Goal: Task Accomplishment & Management: Use online tool/utility

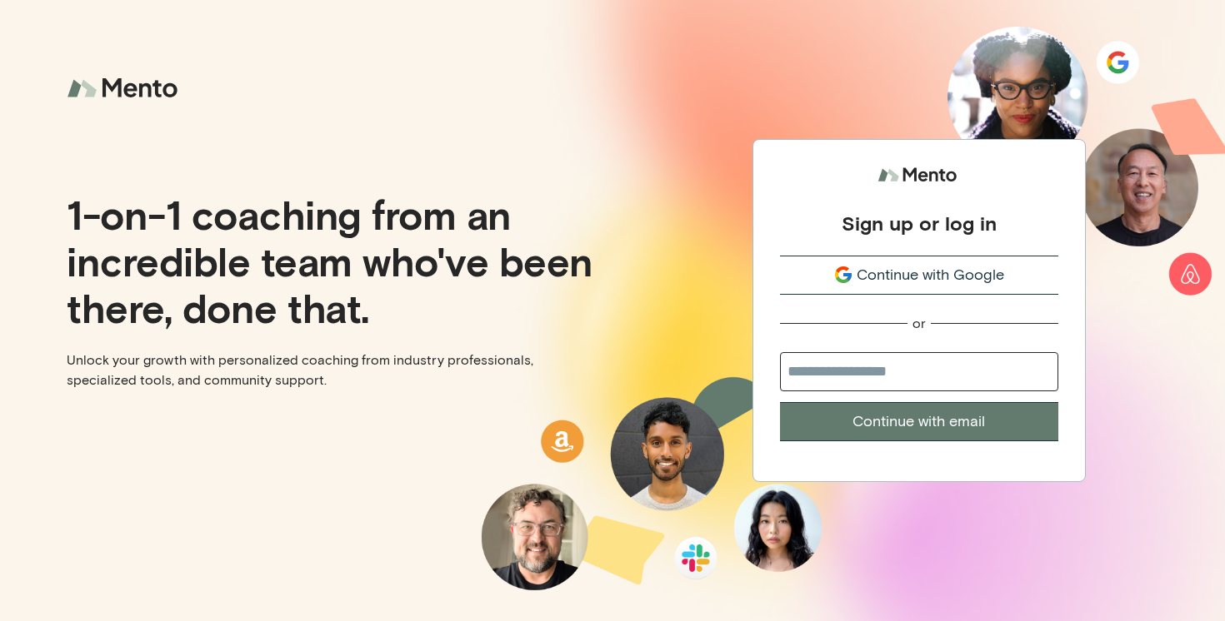
click at [832, 294] on button "Continue with Google" at bounding box center [919, 275] width 278 height 39
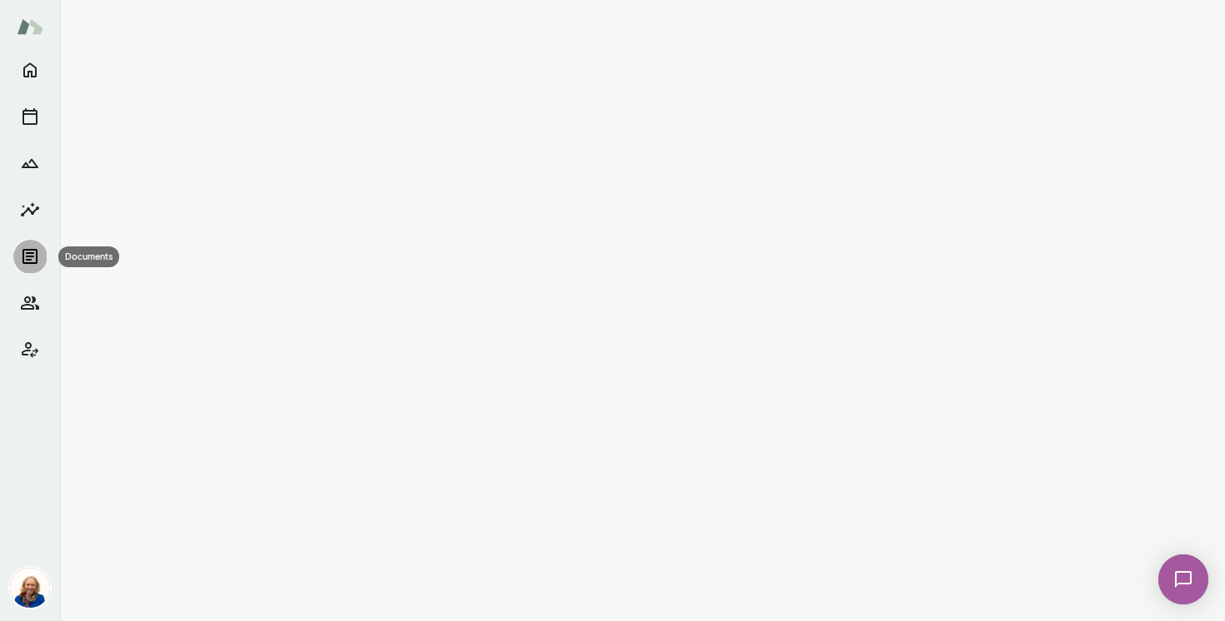
click at [25, 261] on icon "Documents" at bounding box center [30, 257] width 20 height 20
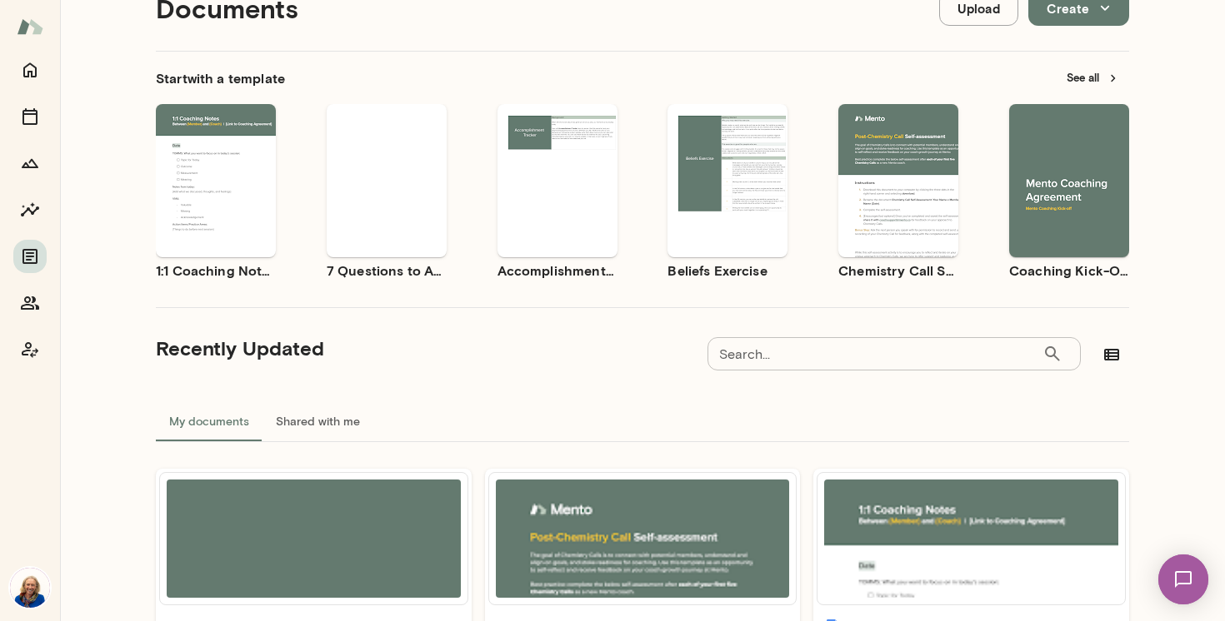
scroll to position [64, 0]
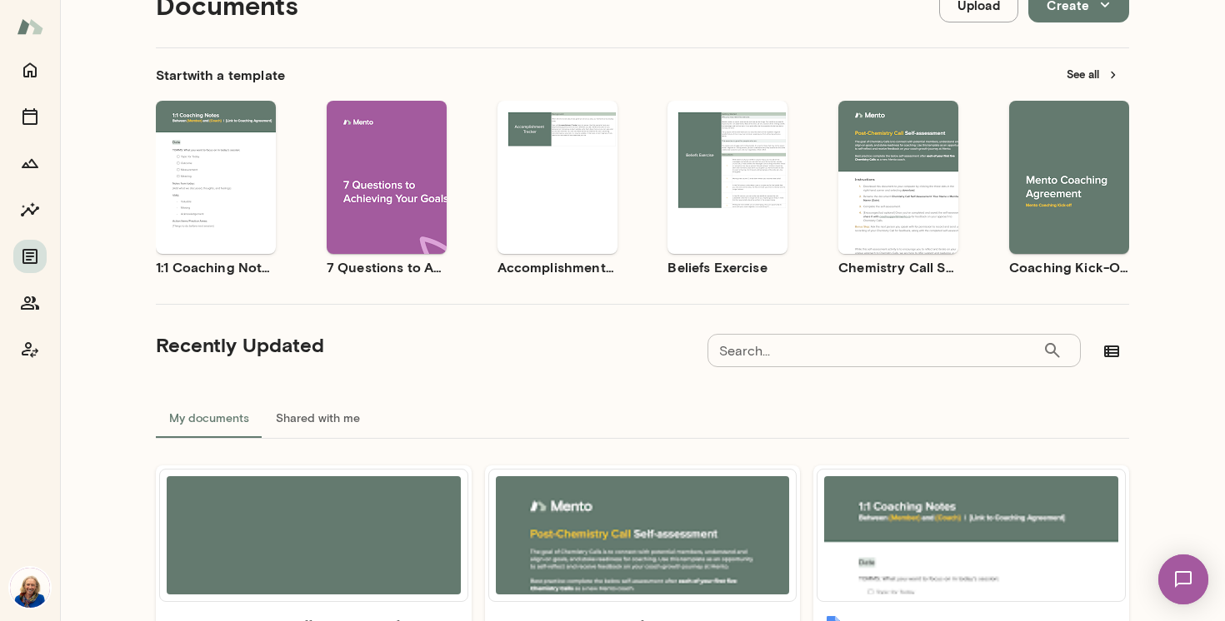
click at [886, 167] on span "Use template" at bounding box center [908, 163] width 61 height 13
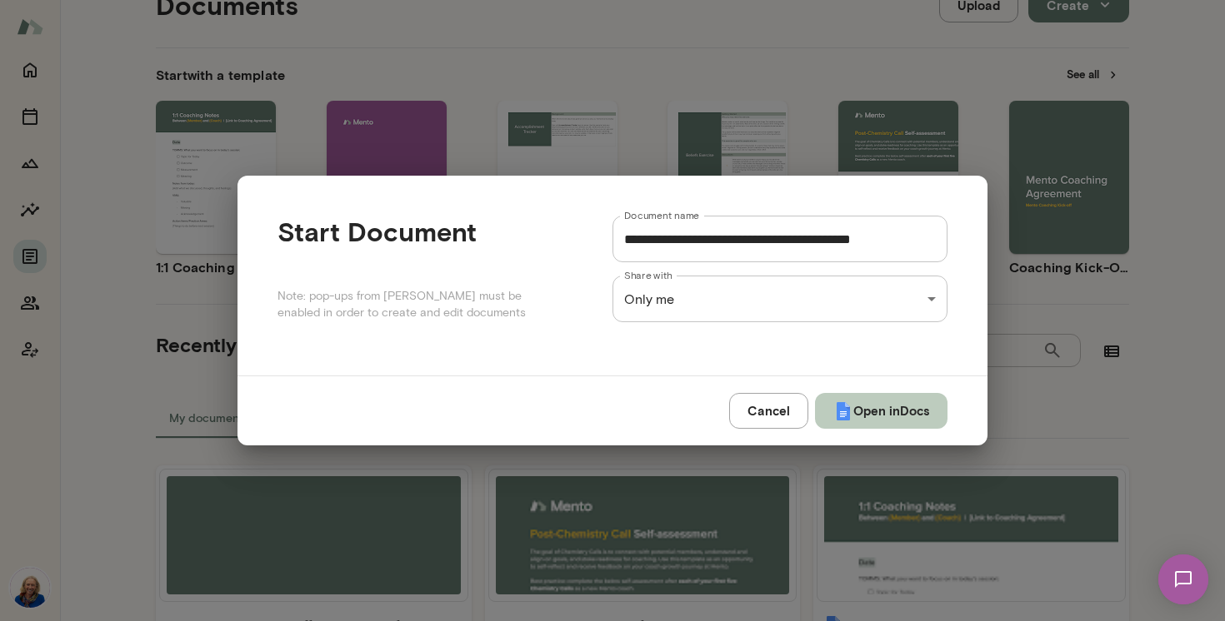
click at [842, 409] on img "submit" at bounding box center [843, 412] width 20 height 20
click at [743, 417] on div "Cancel Open in Docs" at bounding box center [612, 410] width 750 height 69
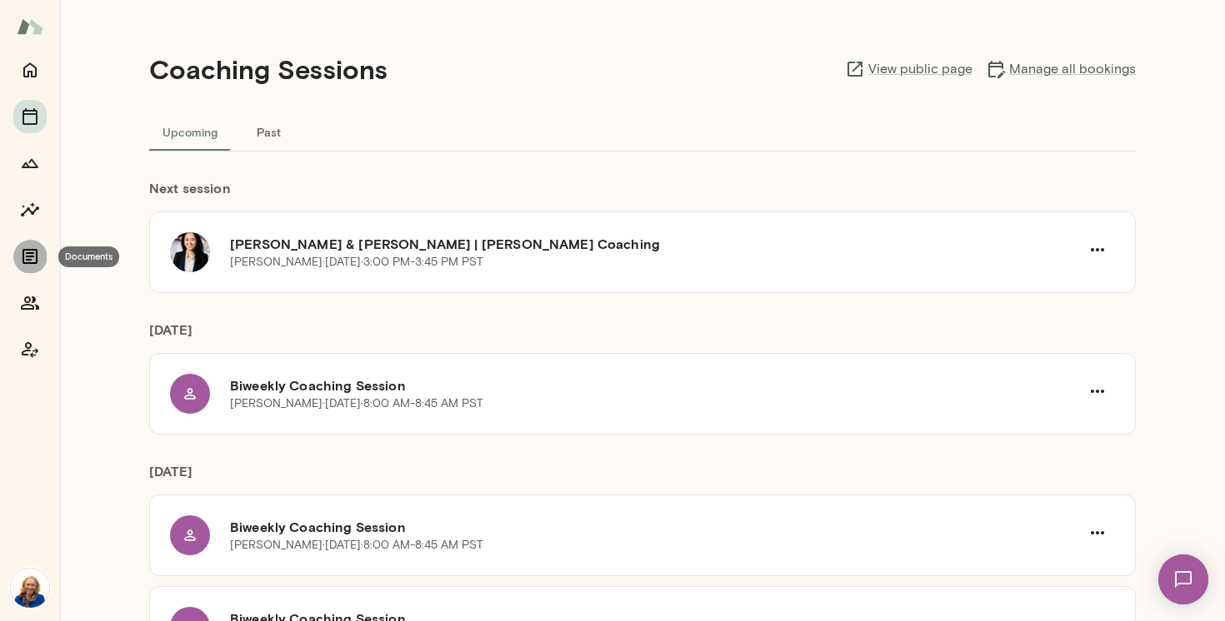
click at [36, 253] on icon "Documents" at bounding box center [29, 256] width 15 height 15
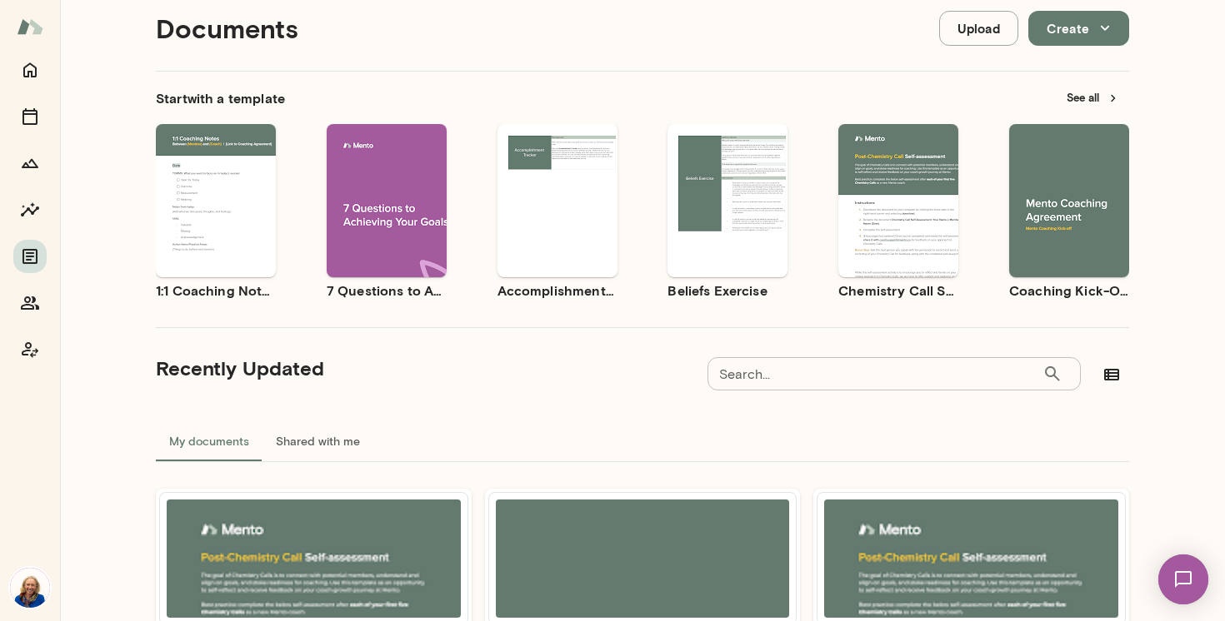
scroll to position [42, 0]
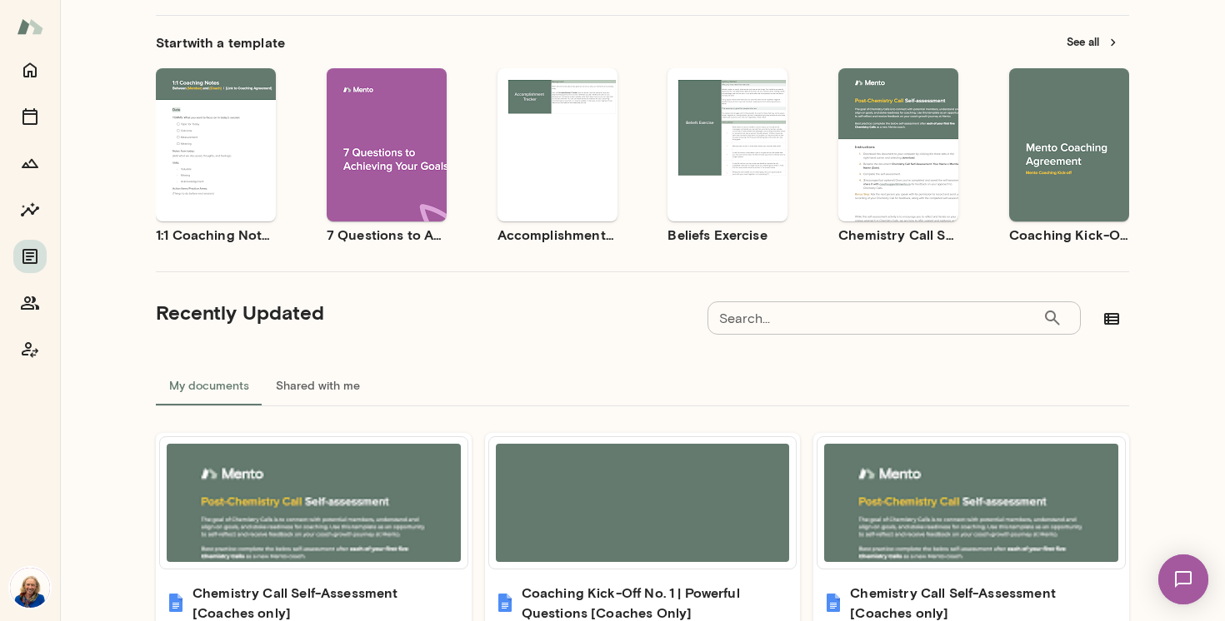
click at [1084, 34] on button "See all" at bounding box center [1092, 42] width 72 height 26
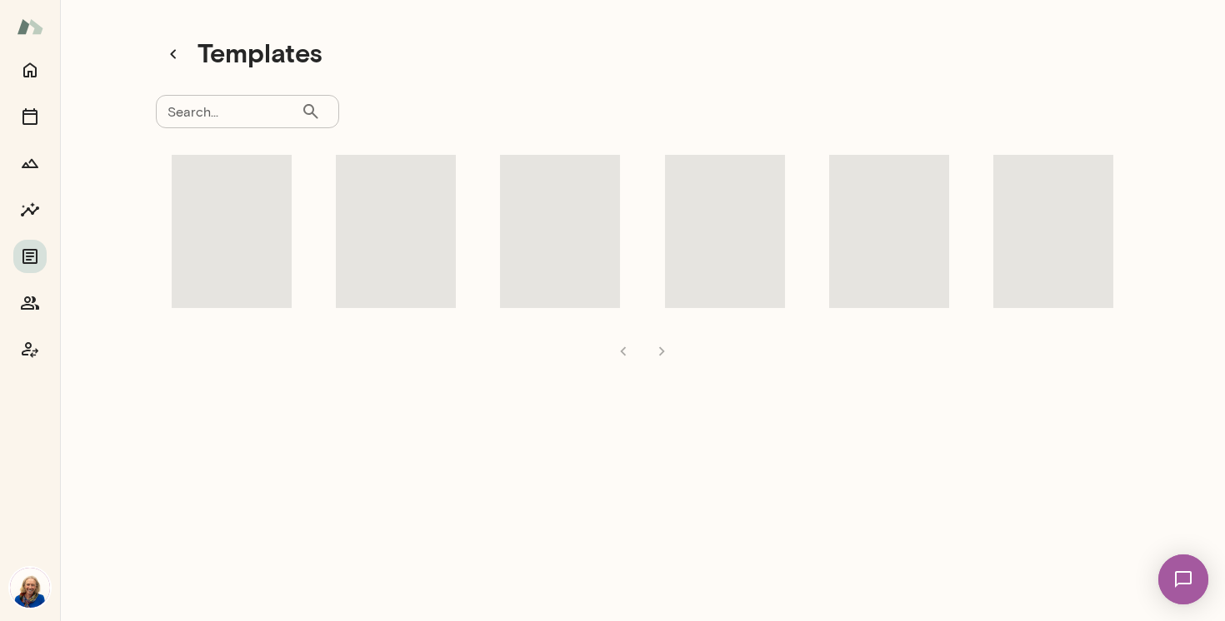
scroll to position [13, 0]
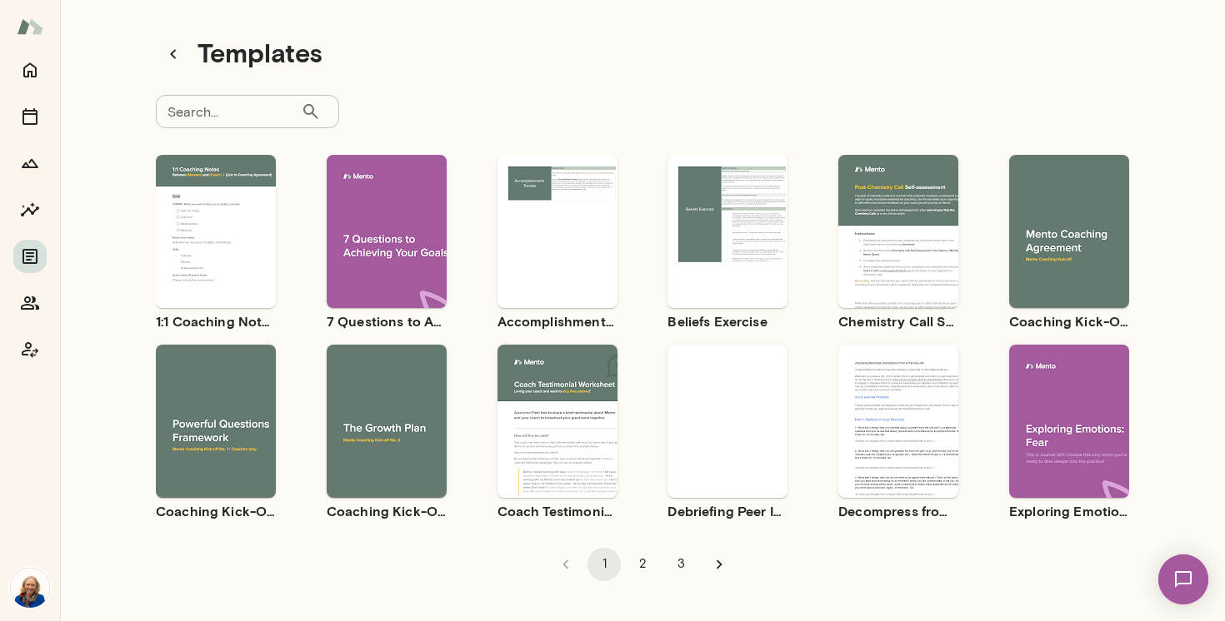
click at [392, 480] on div "Use template Preview" at bounding box center [387, 421] width 120 height 153
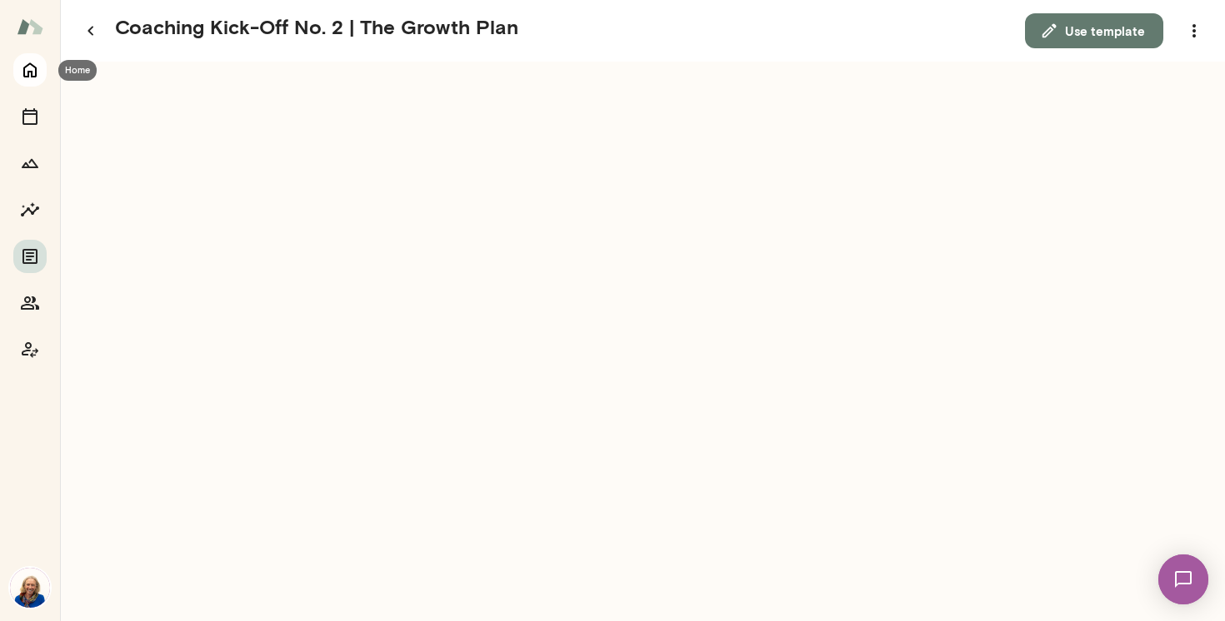
click at [27, 82] on button "Home" at bounding box center [29, 69] width 33 height 33
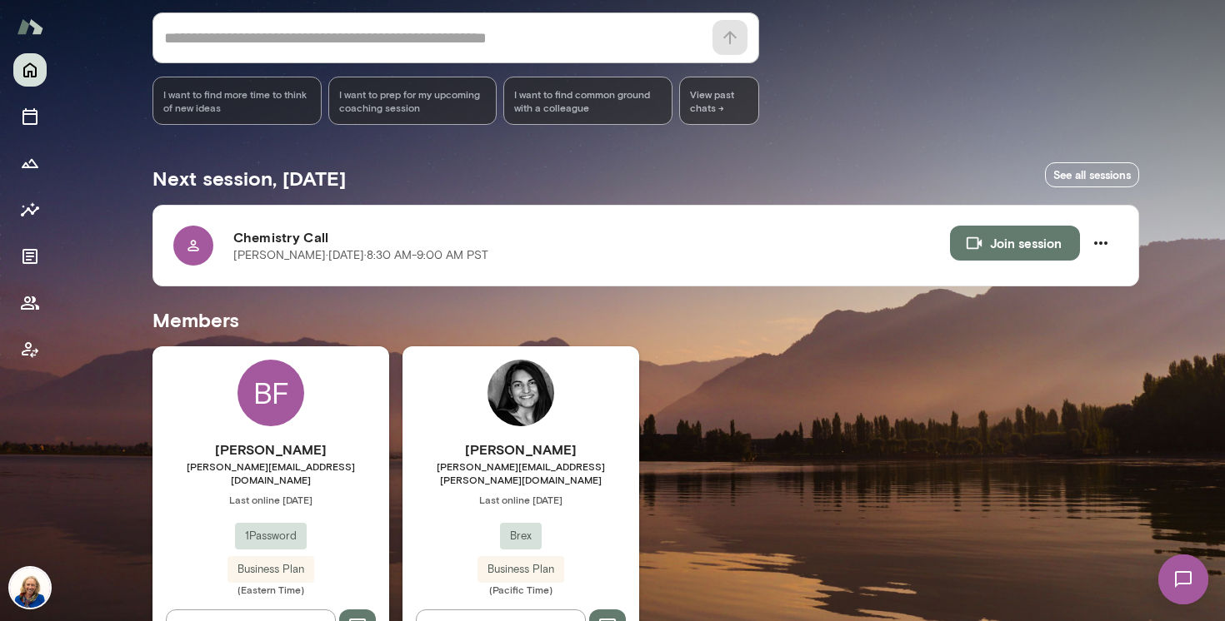
scroll to position [204, 0]
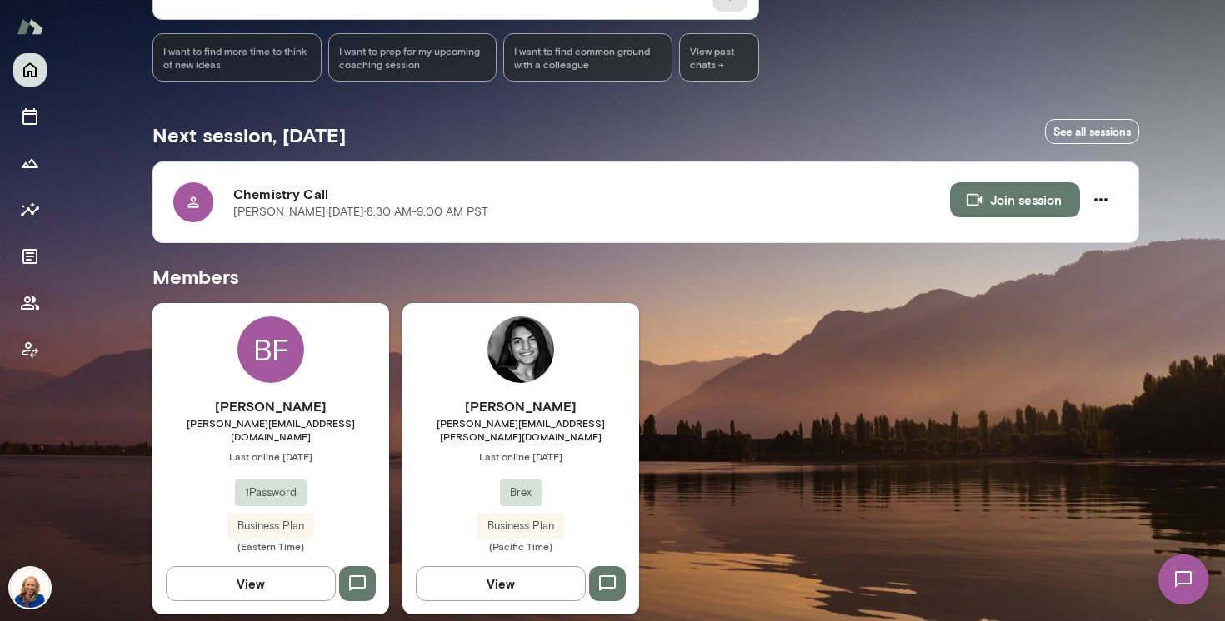
click at [579, 427] on span "[PERSON_NAME][EMAIL_ADDRESS][PERSON_NAME][DOMAIN_NAME]" at bounding box center [520, 430] width 237 height 27
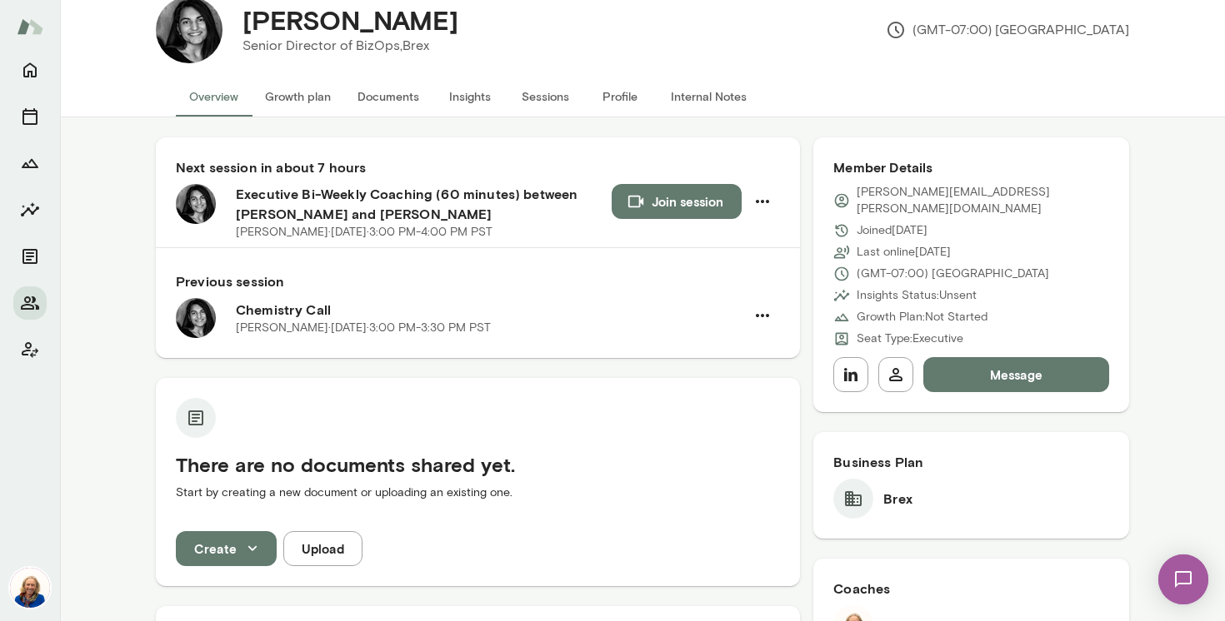
scroll to position [42, 0]
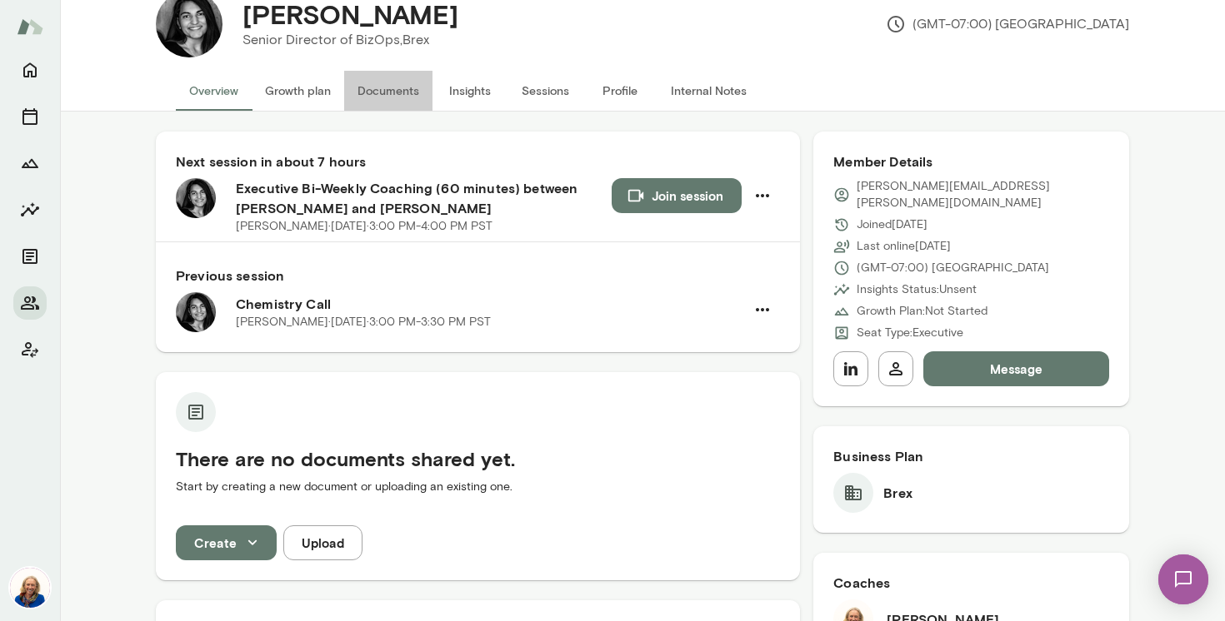
click at [378, 100] on button "Documents" at bounding box center [388, 91] width 88 height 40
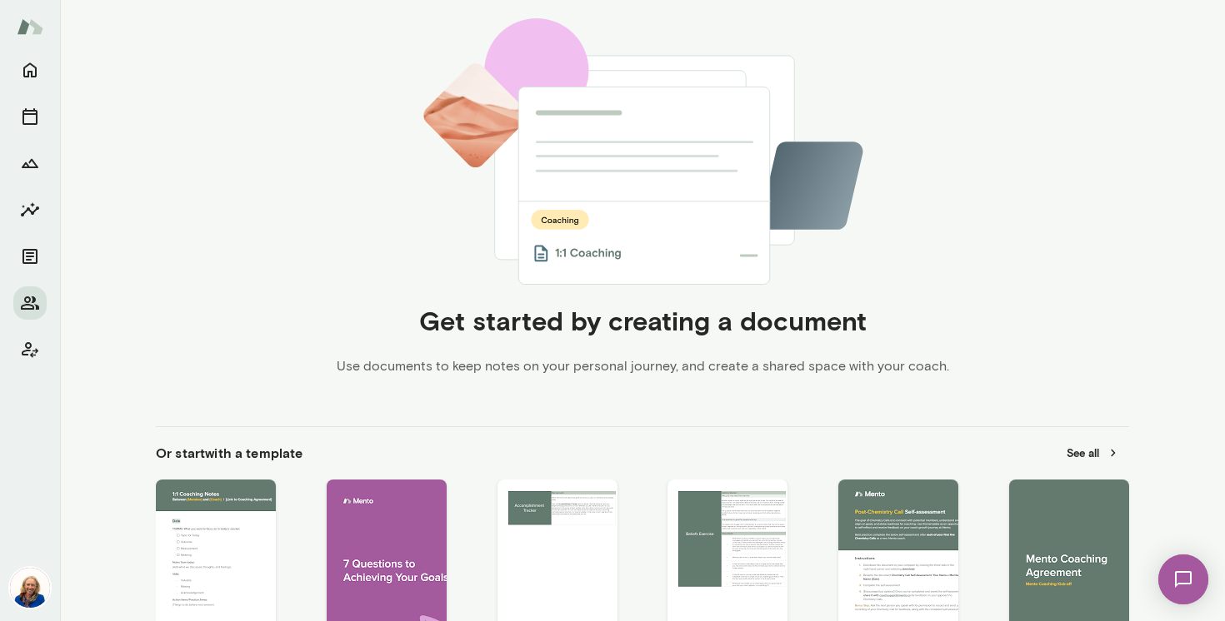
scroll to position [443, 0]
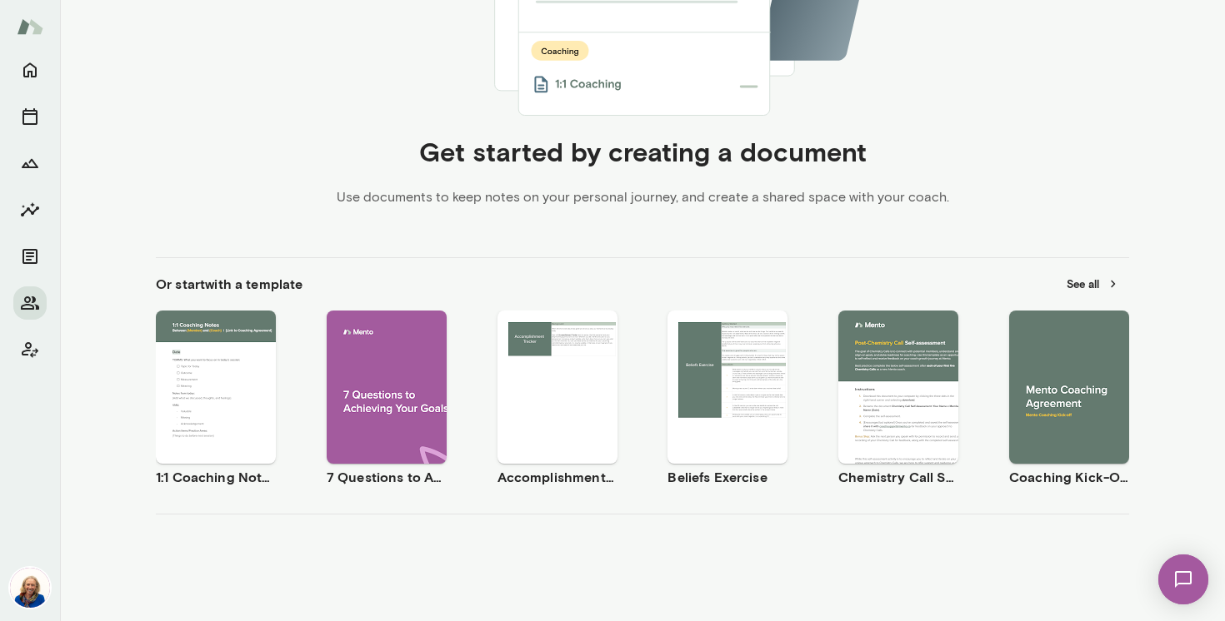
click at [1073, 287] on button "See all" at bounding box center [1092, 285] width 72 height 26
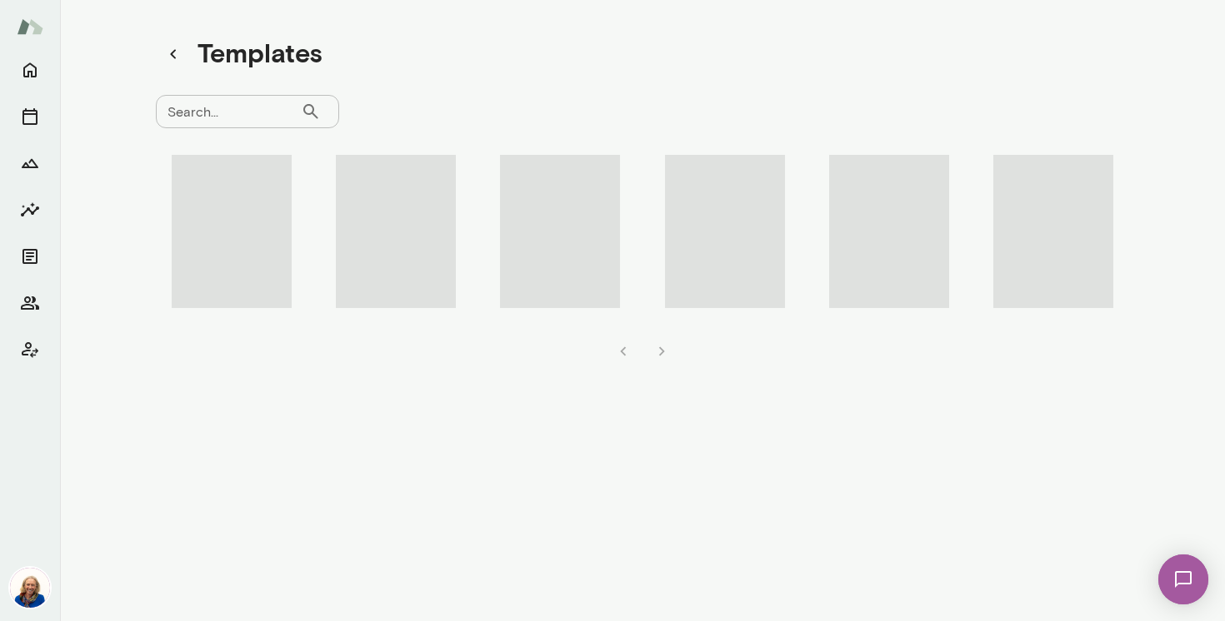
scroll to position [13, 0]
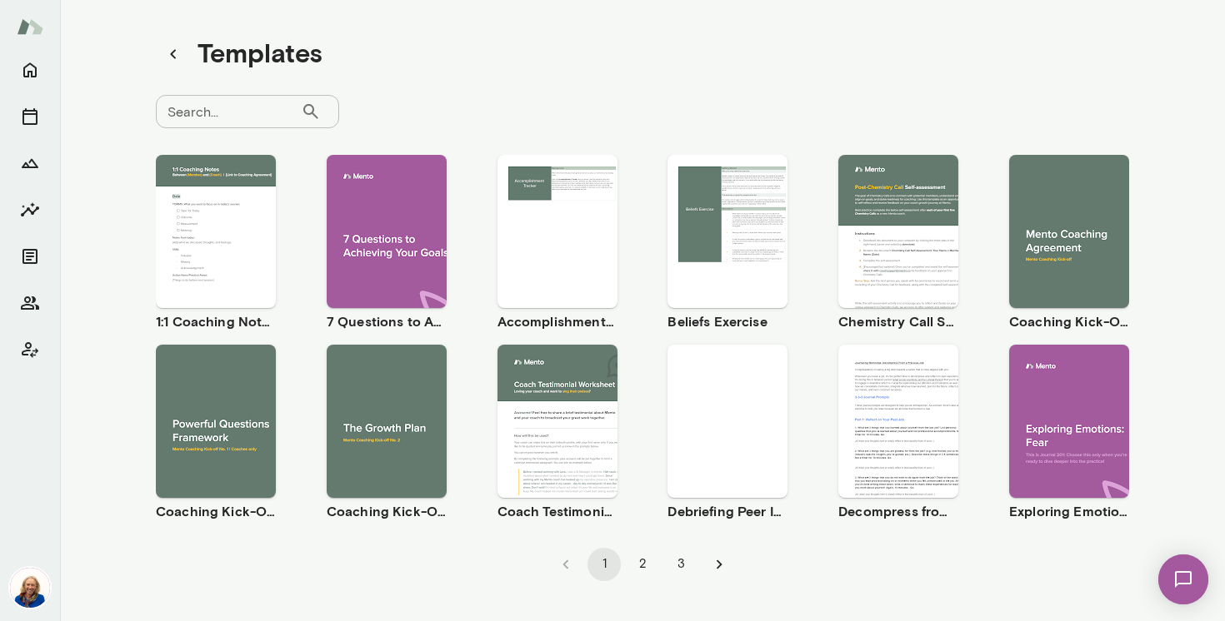
click at [262, 121] on input "Search..." at bounding box center [228, 111] width 145 height 33
type input "*********"
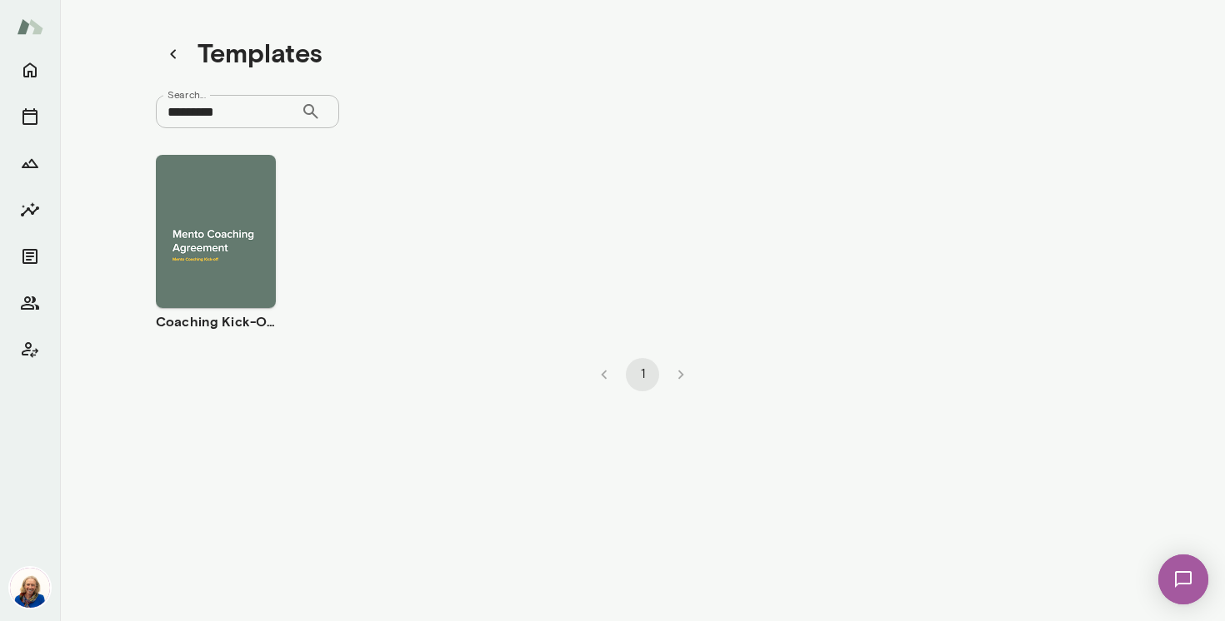
click at [206, 220] on span "Use template" at bounding box center [226, 217] width 61 height 13
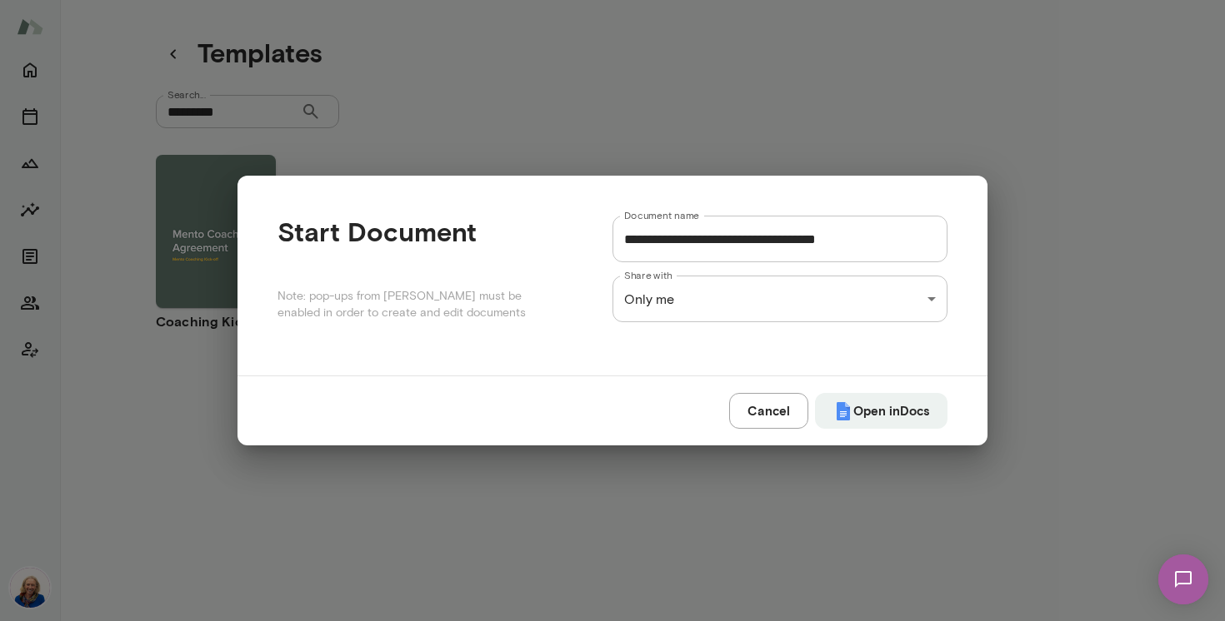
click at [841, 0] on div "**********" at bounding box center [612, 0] width 1225 height 0
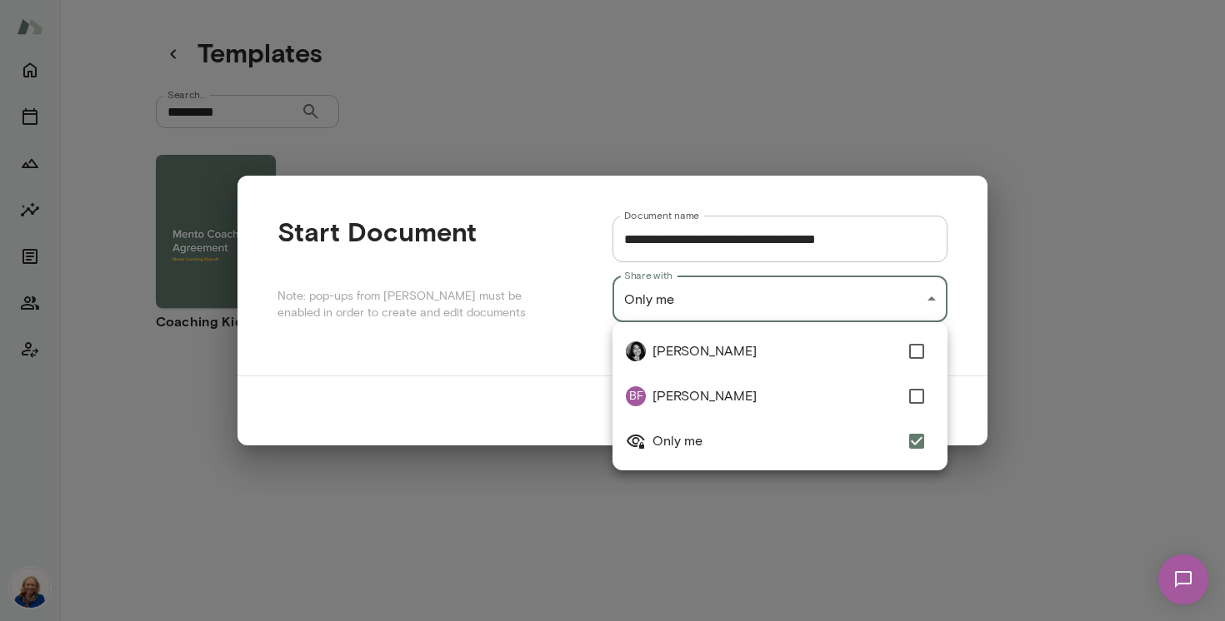
type input "**********"
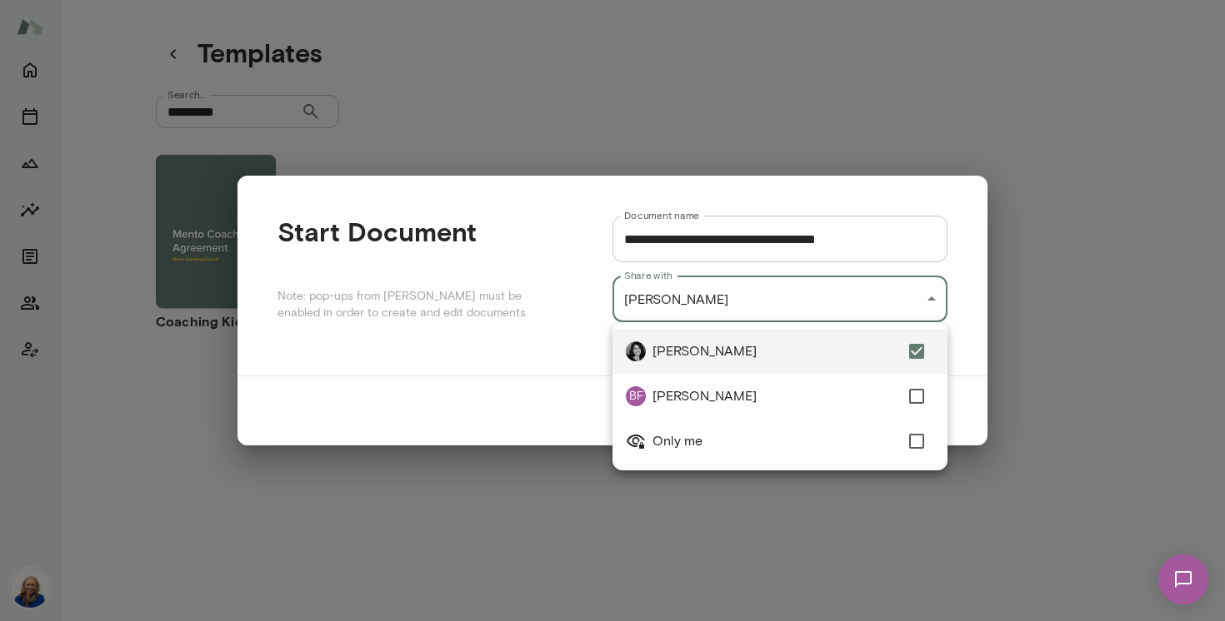
click at [962, 412] on div at bounding box center [612, 310] width 1225 height 621
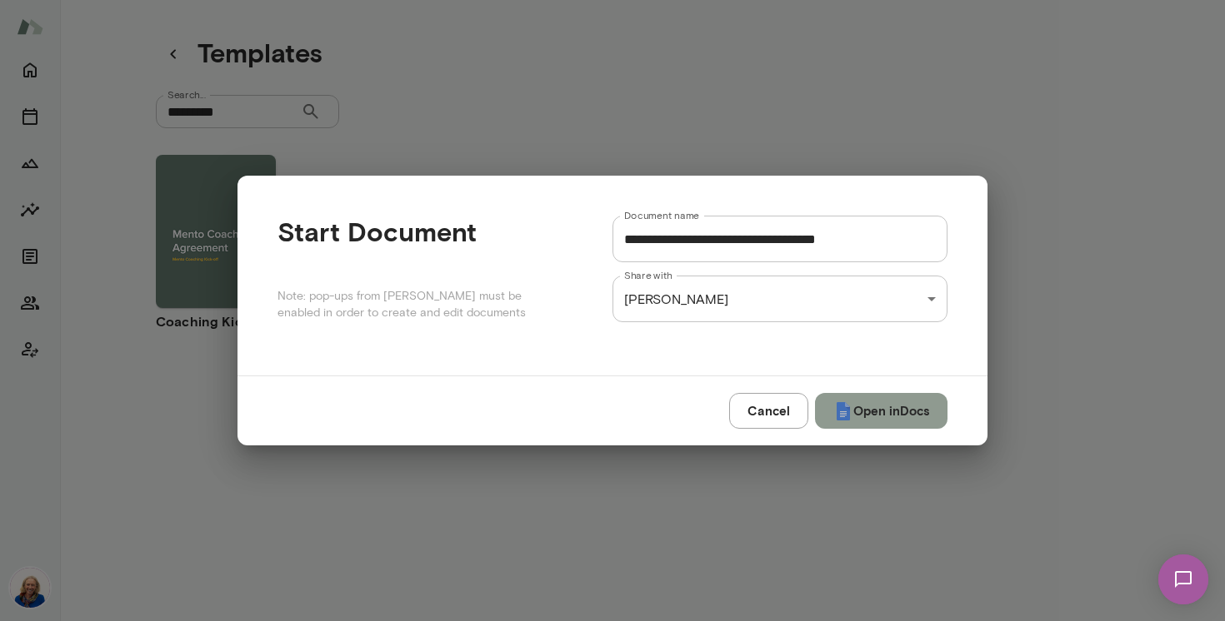
click at [892, 413] on button "Open in Docs" at bounding box center [881, 410] width 132 height 35
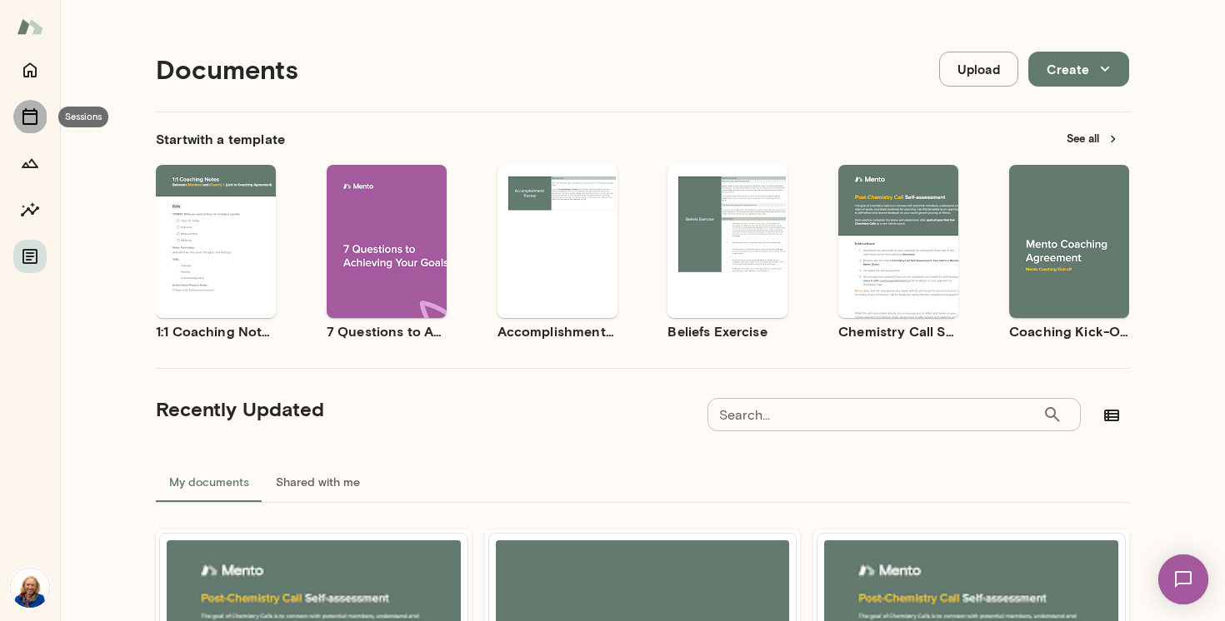
click at [35, 125] on icon "Sessions" at bounding box center [30, 117] width 20 height 20
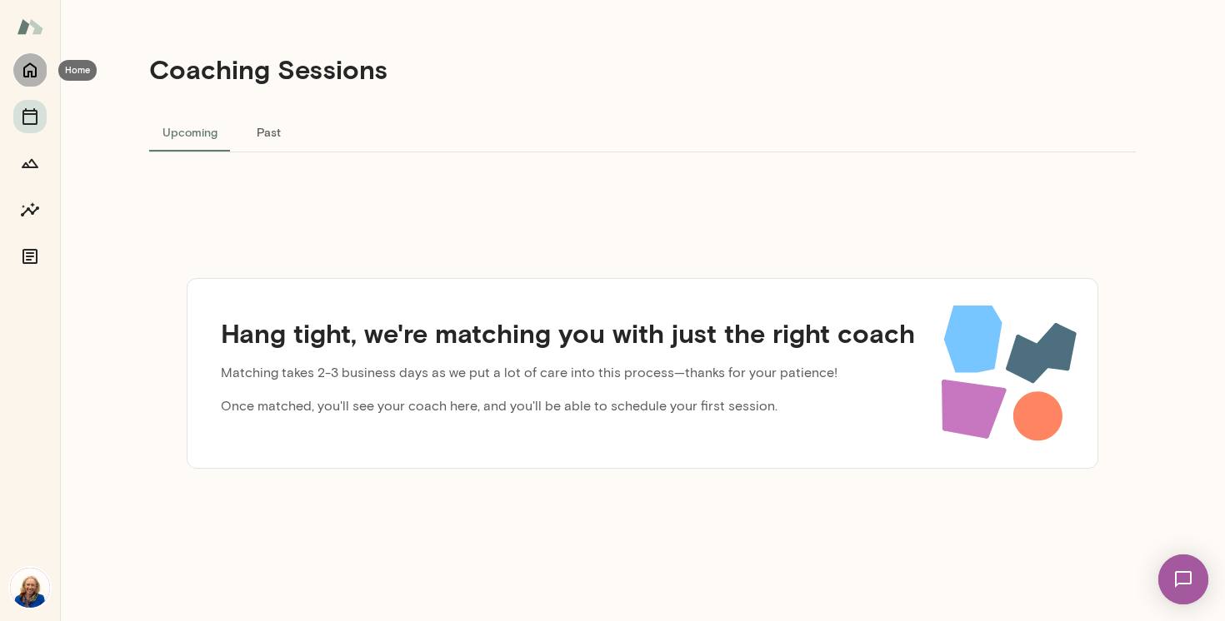
click at [24, 79] on icon "Home" at bounding box center [30, 70] width 20 height 20
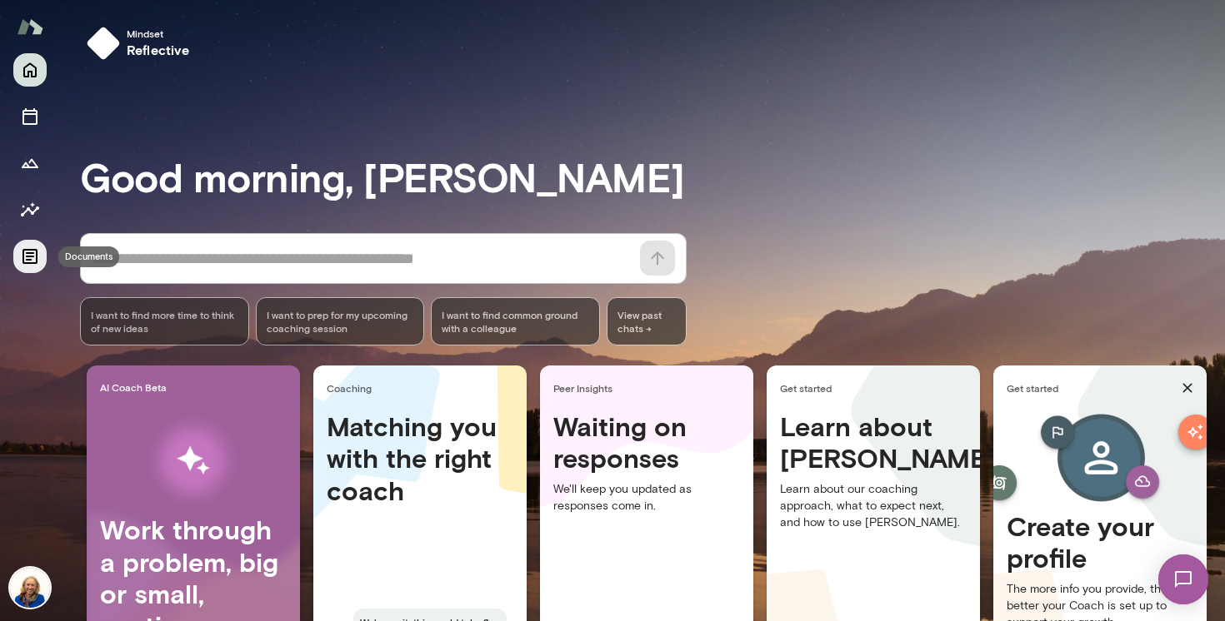
click at [31, 257] on icon "Documents" at bounding box center [30, 257] width 20 height 20
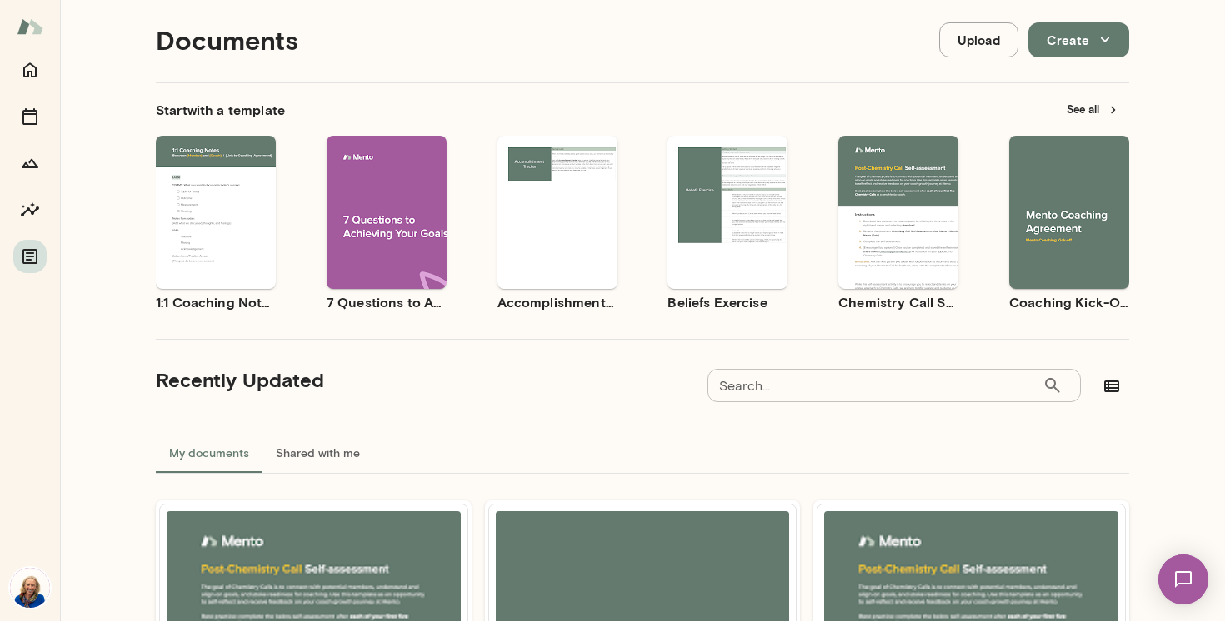
scroll to position [36, 0]
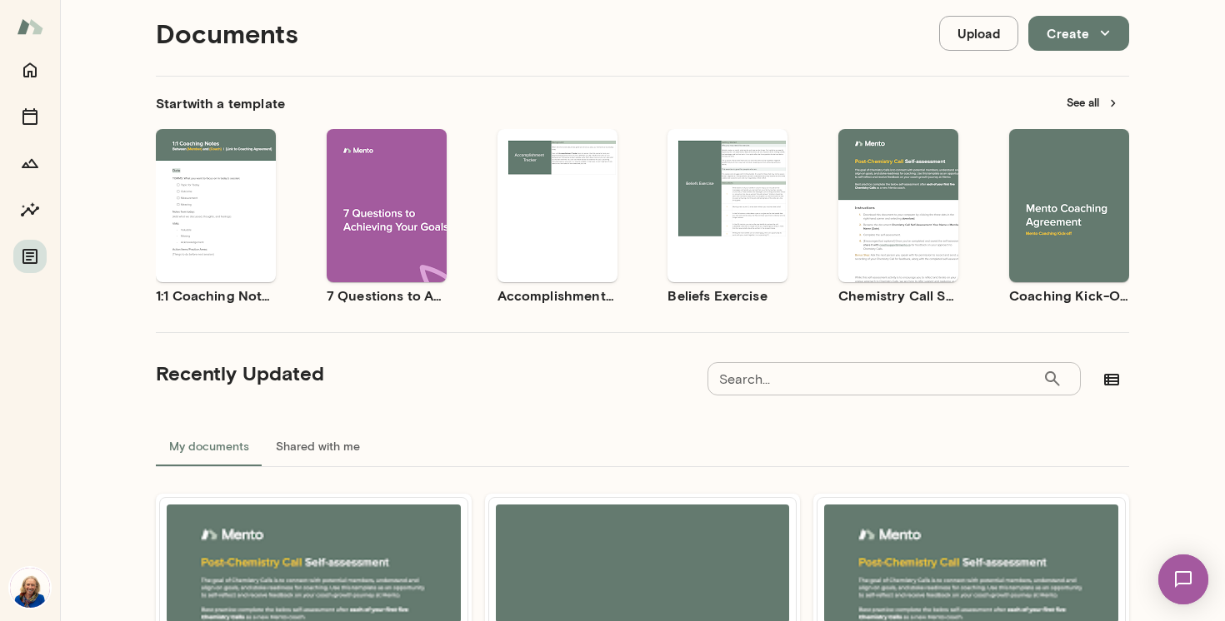
click at [1079, 106] on button "See all" at bounding box center [1092, 103] width 72 height 26
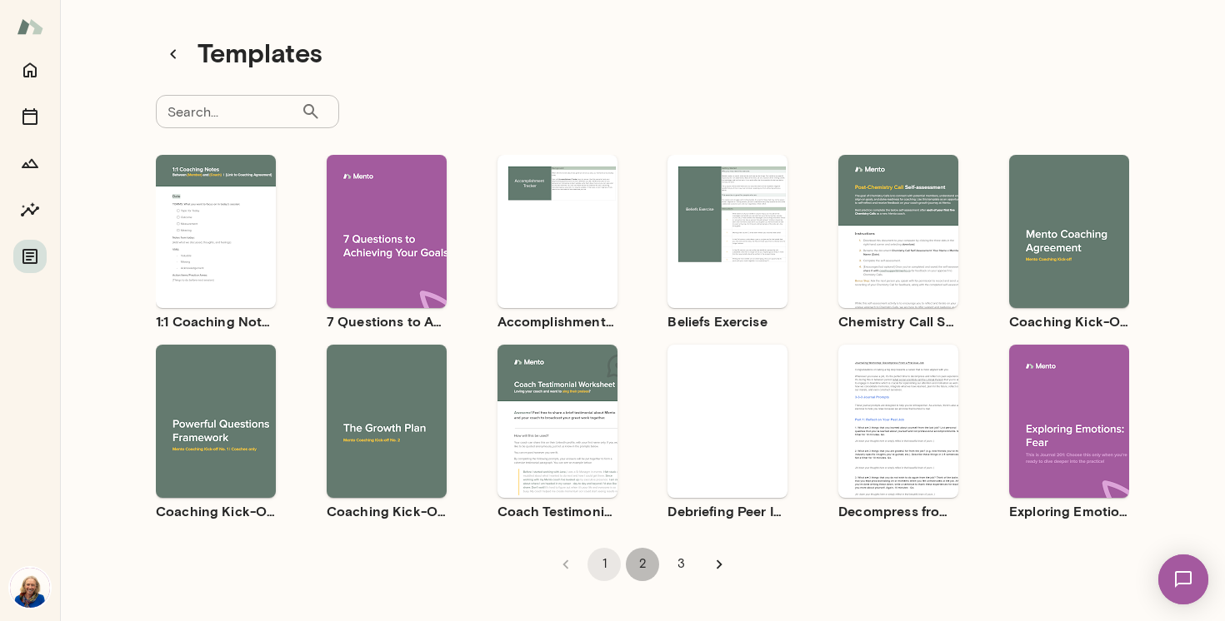
click at [647, 572] on button "2" at bounding box center [642, 564] width 33 height 33
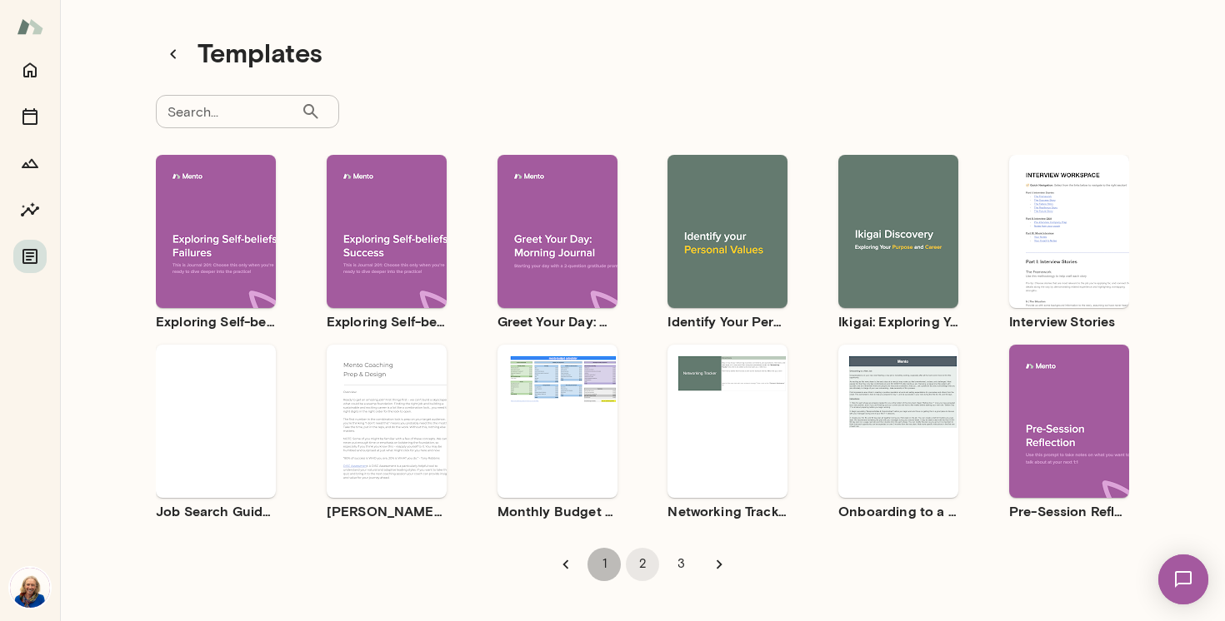
click at [611, 571] on button "1" at bounding box center [603, 564] width 33 height 33
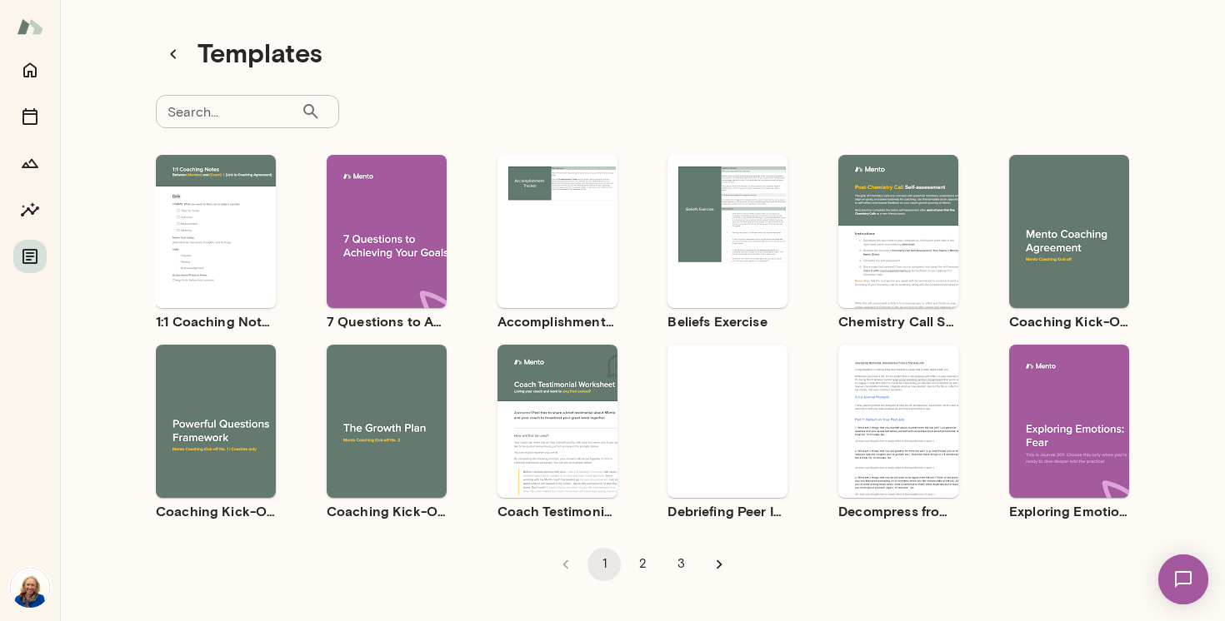
click at [248, 252] on button "Preview" at bounding box center [215, 246] width 107 height 22
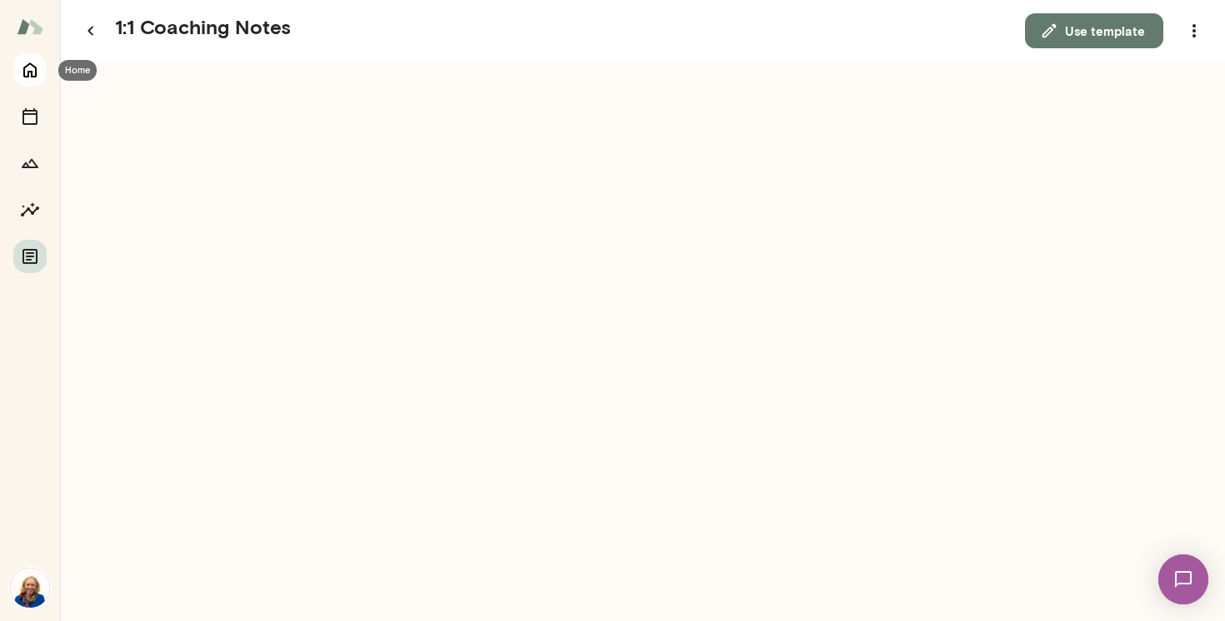
click at [30, 62] on icon "Home" at bounding box center [30, 70] width 20 height 20
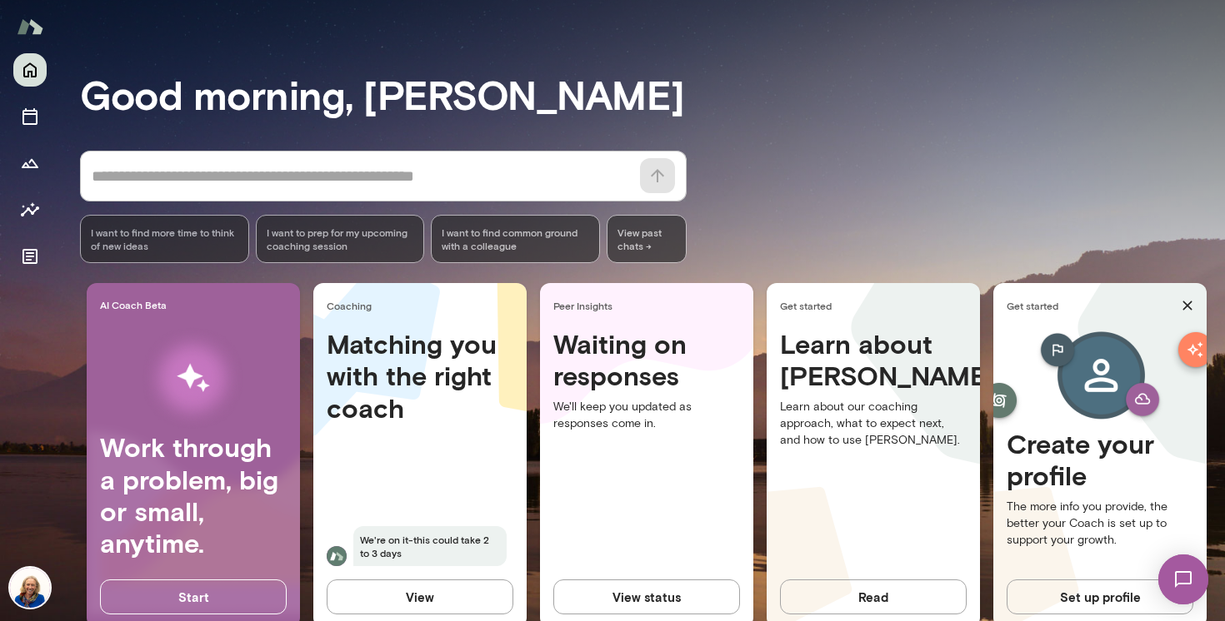
scroll to position [122, 0]
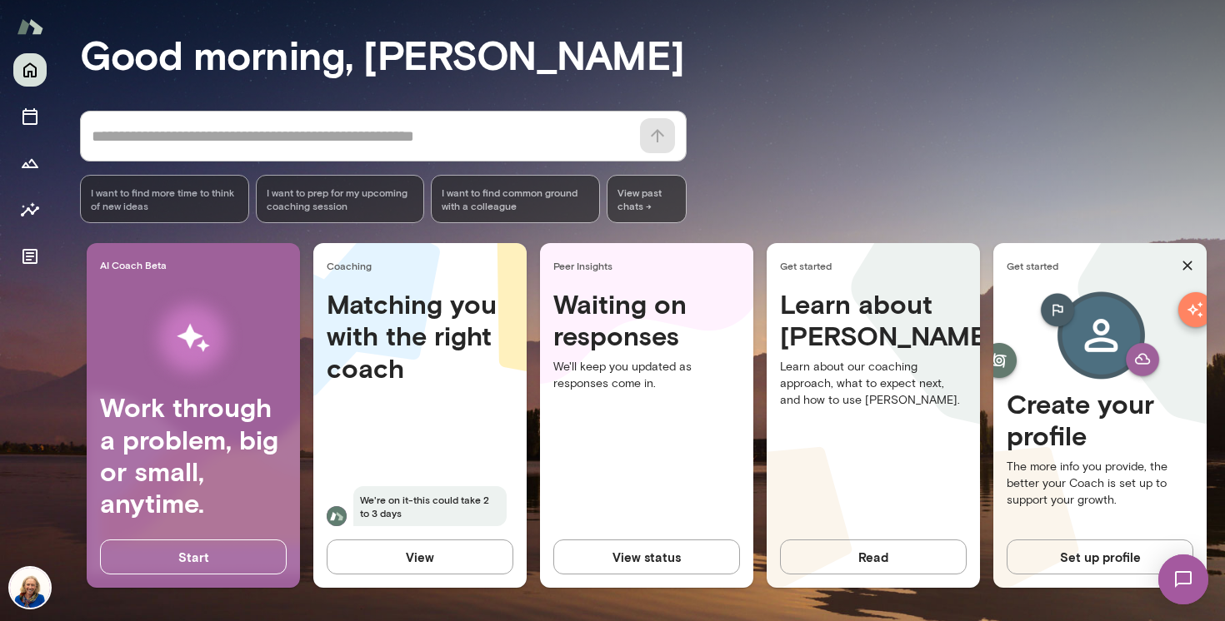
click at [36, 595] on img at bounding box center [30, 588] width 40 height 40
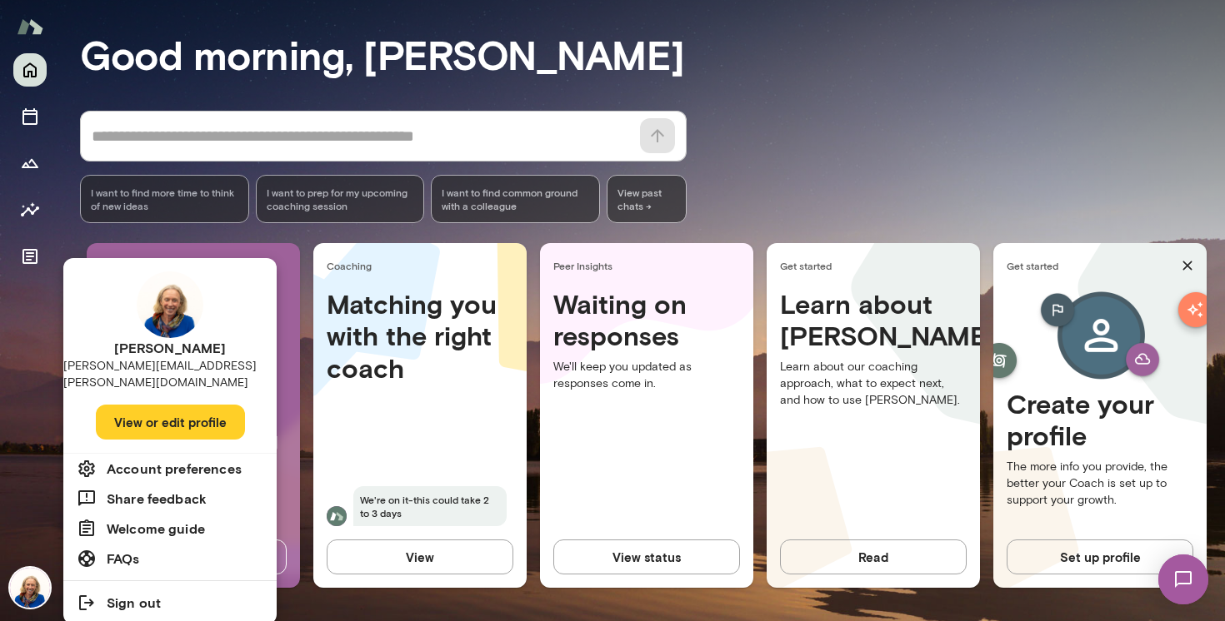
click at [136, 340] on div "Cathy cathywright@mento.co View or edit profile" at bounding box center [169, 359] width 213 height 189
click at [19, 356] on div at bounding box center [612, 310] width 1225 height 621
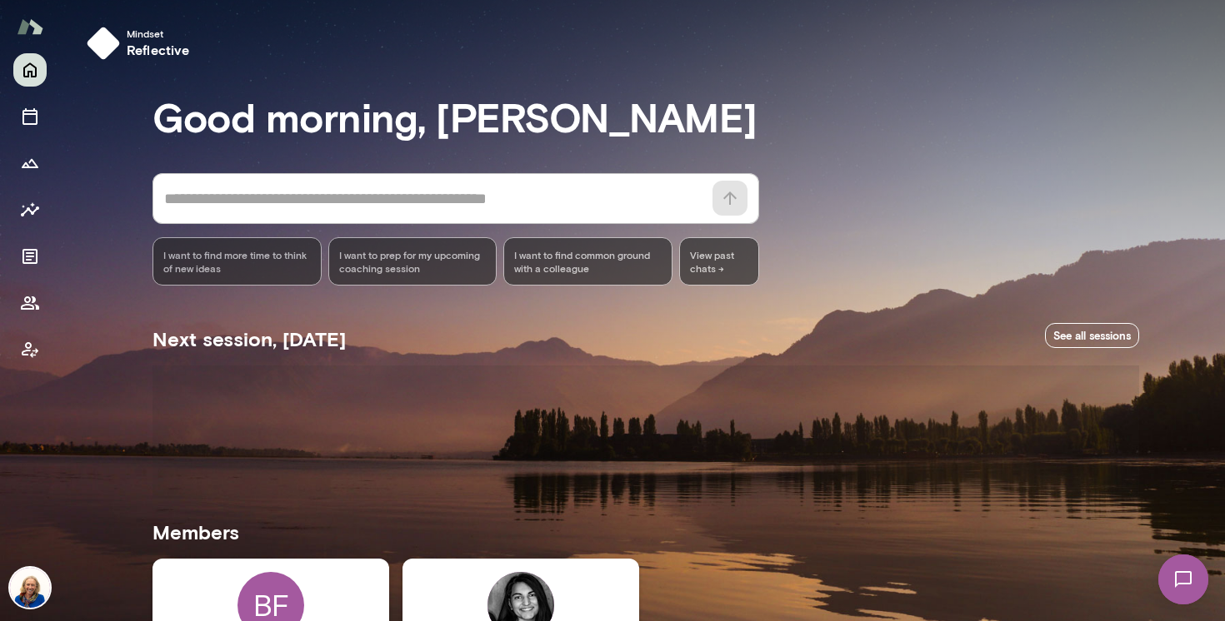
scroll to position [204, 0]
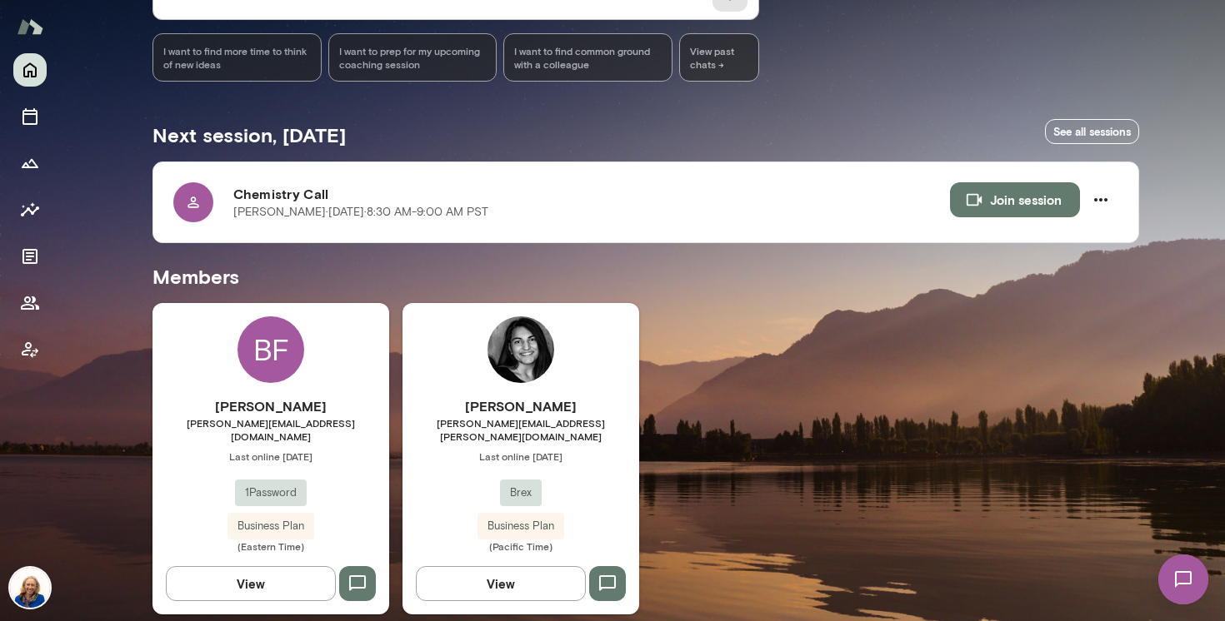
click at [252, 409] on h6 "[PERSON_NAME]" at bounding box center [270, 407] width 237 height 20
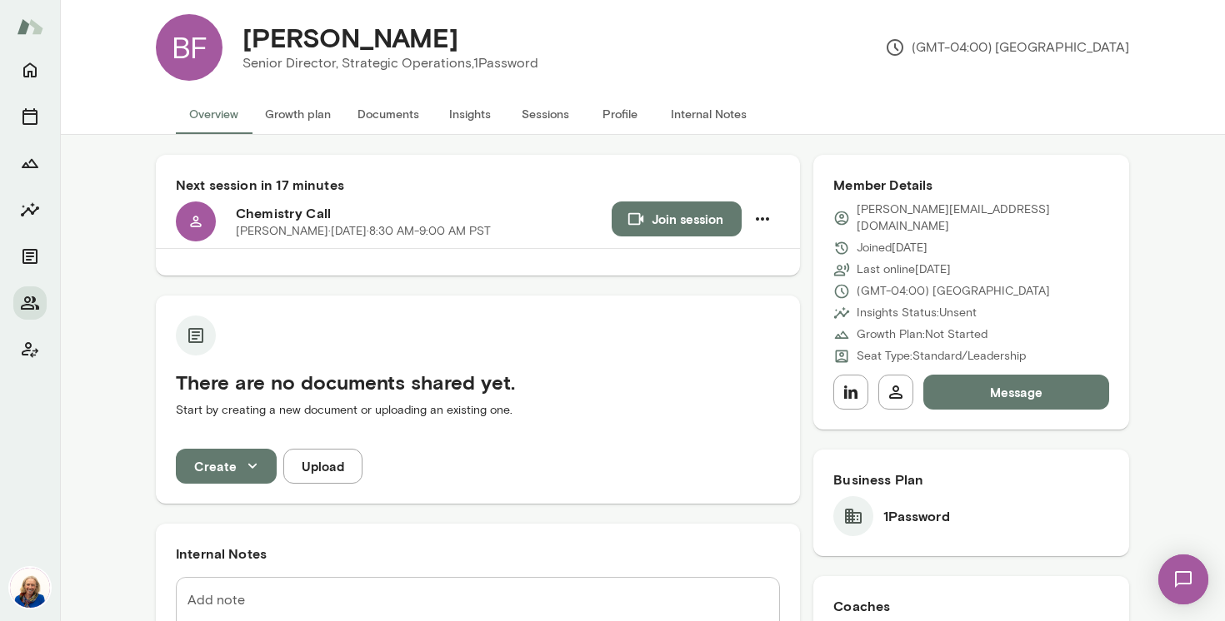
scroll to position [20, 0]
click at [24, 264] on icon "Documents" at bounding box center [30, 257] width 20 height 20
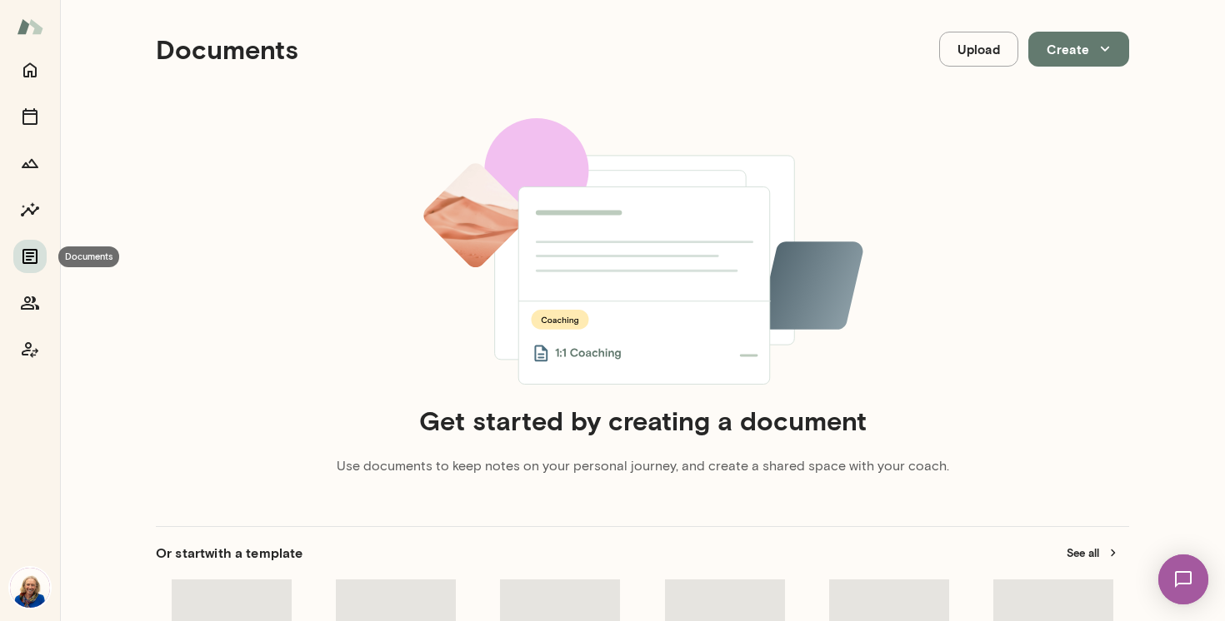
scroll to position [13, 0]
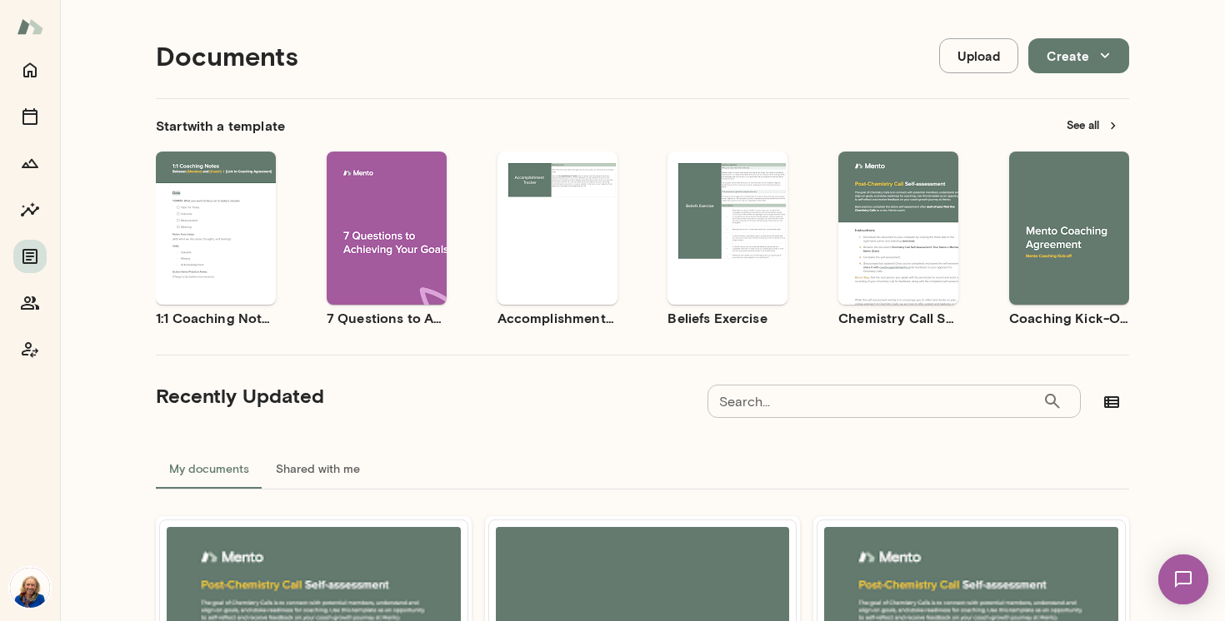
click at [876, 239] on icon "button" at bounding box center [875, 242] width 15 height 15
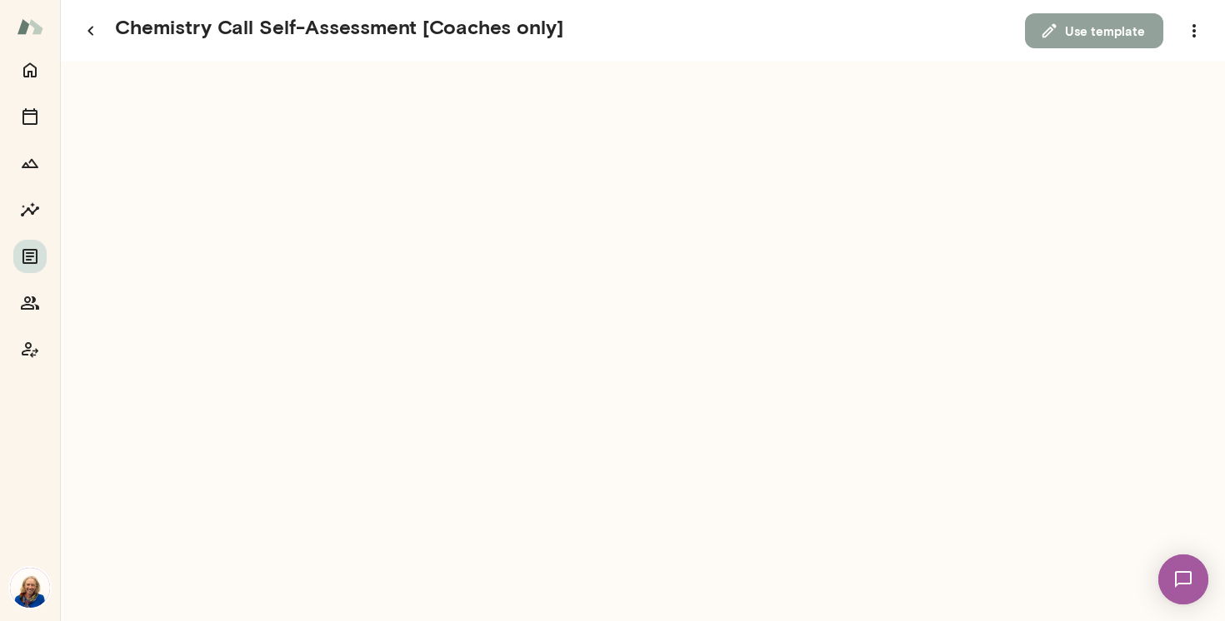
click at [1073, 44] on button "Use template" at bounding box center [1094, 30] width 138 height 35
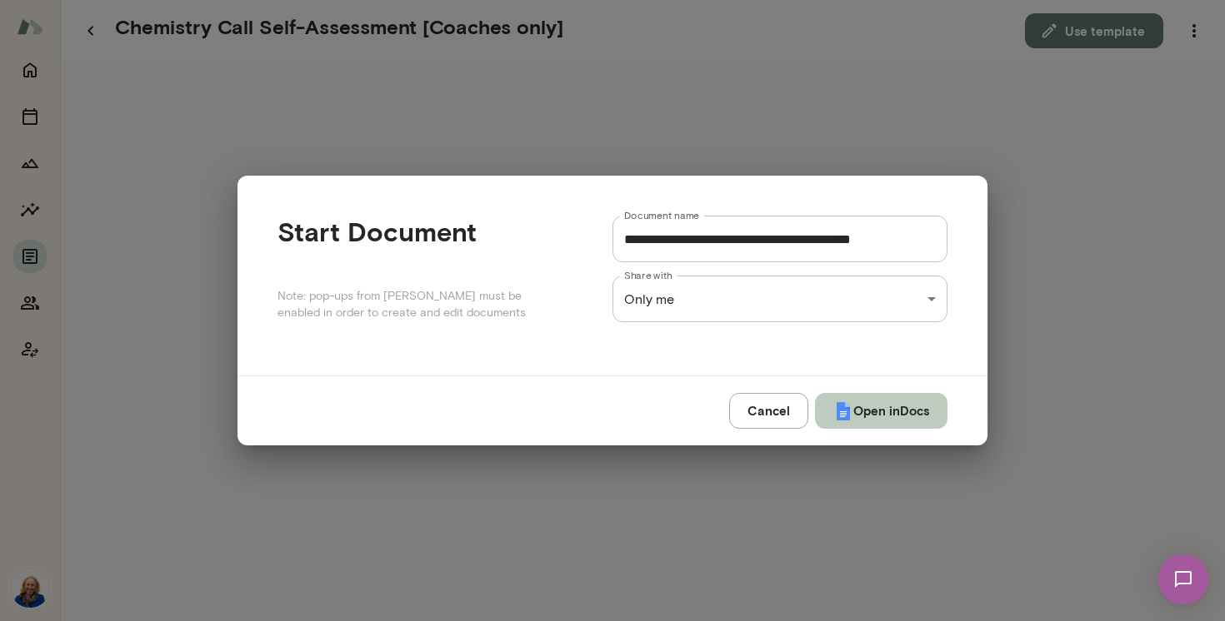
click at [853, 424] on button "Open in Docs" at bounding box center [881, 410] width 132 height 35
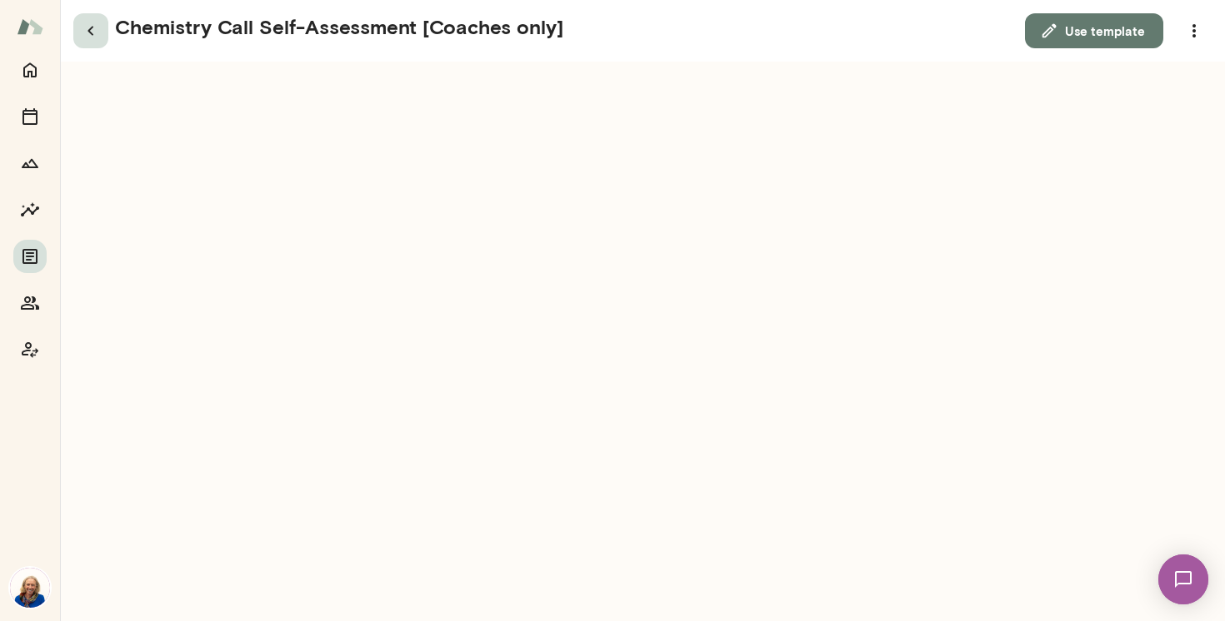
click at [88, 37] on icon "button" at bounding box center [91, 31] width 20 height 20
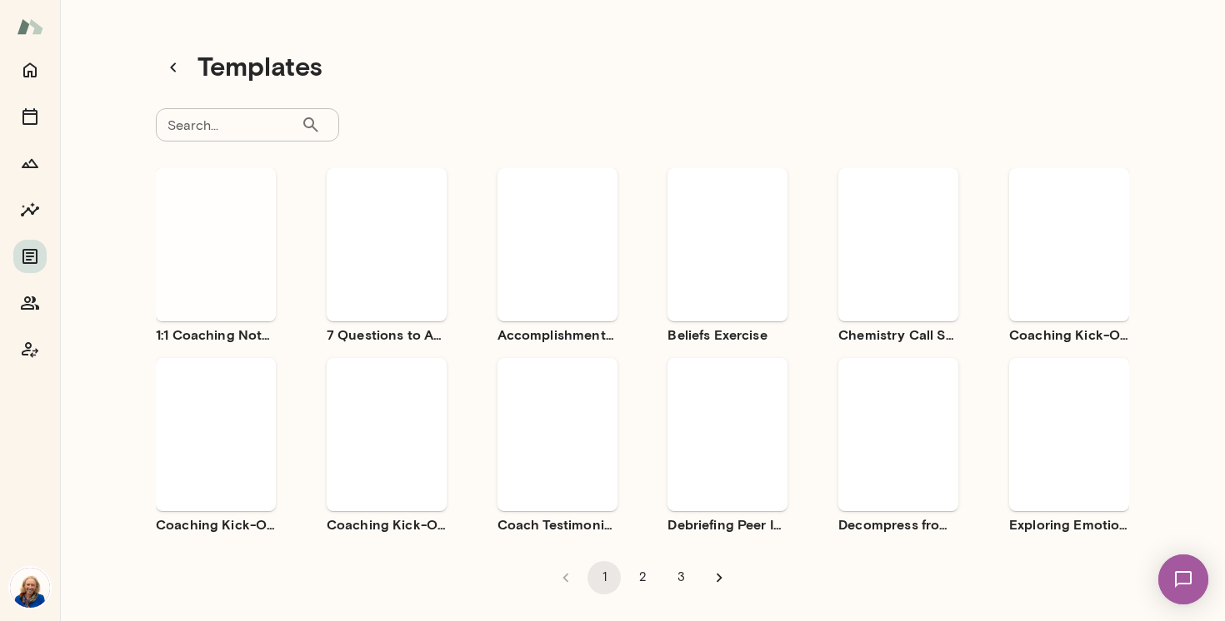
scroll to position [13, 0]
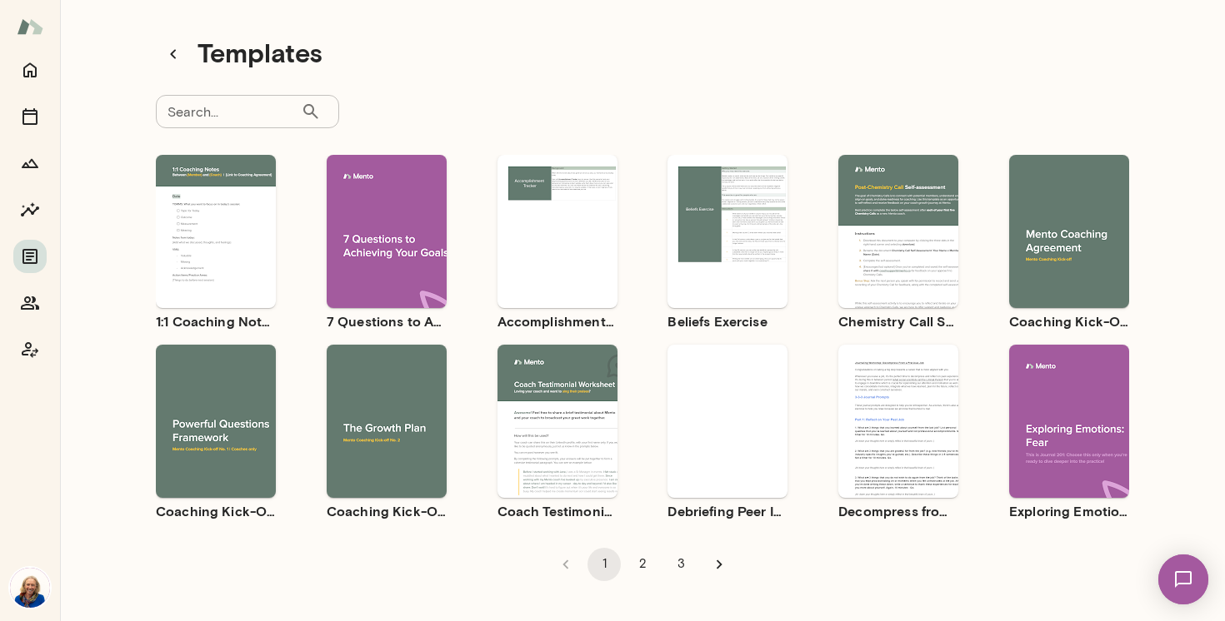
click at [36, 583] on img at bounding box center [30, 588] width 40 height 40
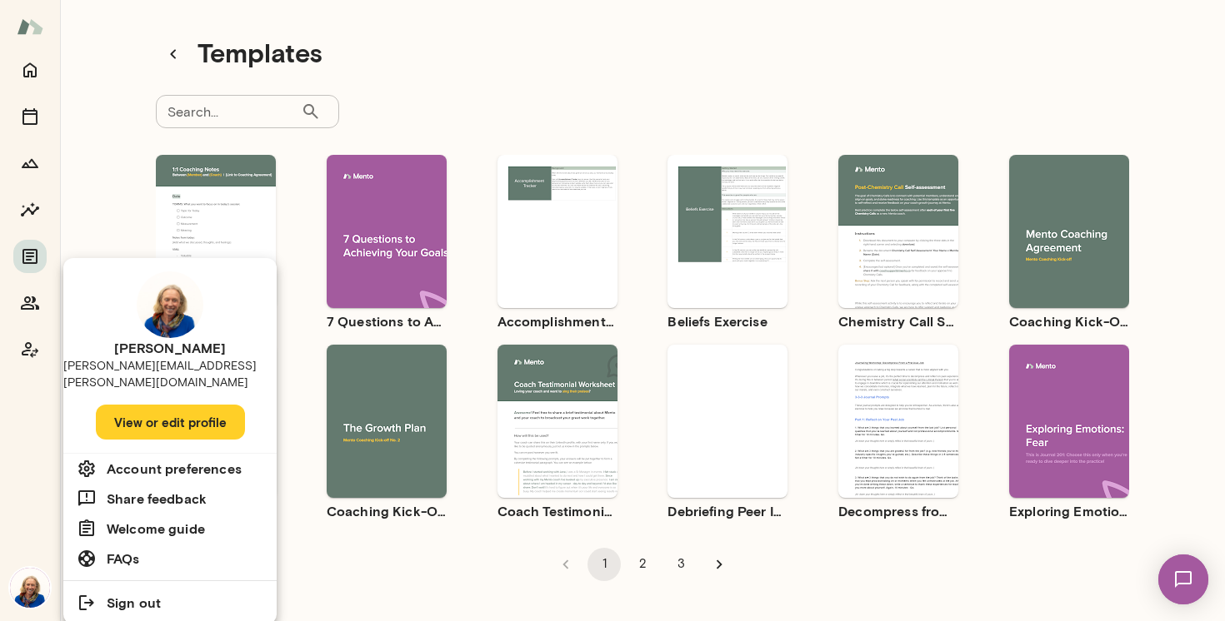
click at [26, 66] on div at bounding box center [612, 310] width 1225 height 621
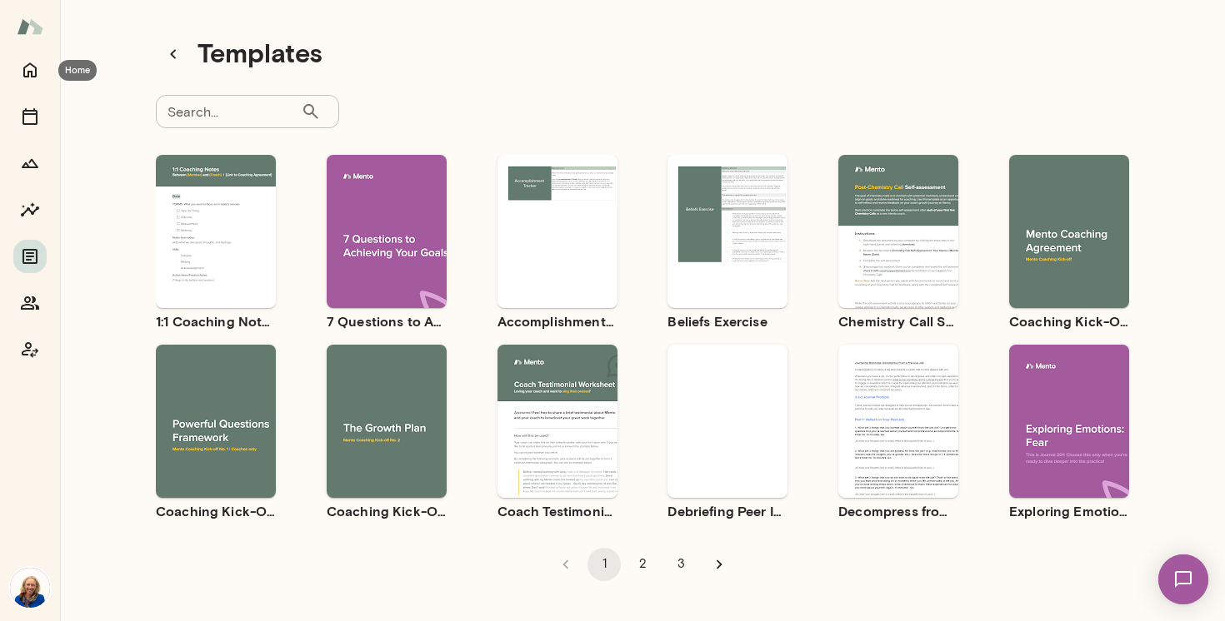
click at [26, 66] on icon "Home" at bounding box center [29, 70] width 13 height 15
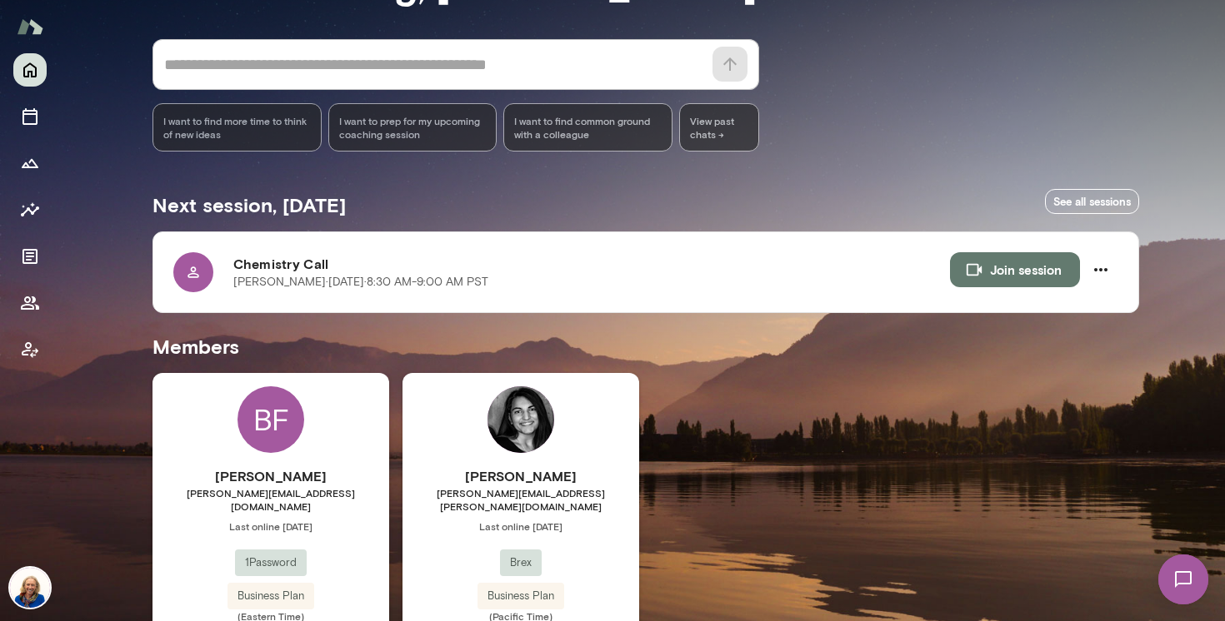
scroll to position [204, 0]
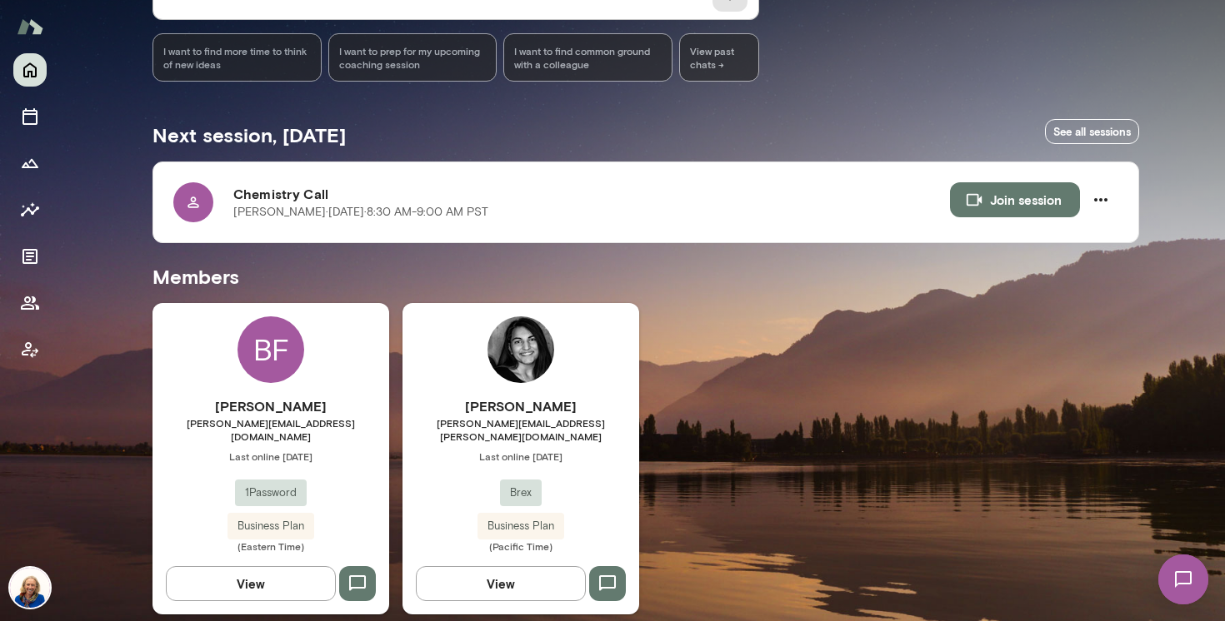
click at [573, 458] on div "[PERSON_NAME] [PERSON_NAME][EMAIL_ADDRESS][PERSON_NAME][DOMAIN_NAME] Last onlin…" at bounding box center [520, 475] width 237 height 157
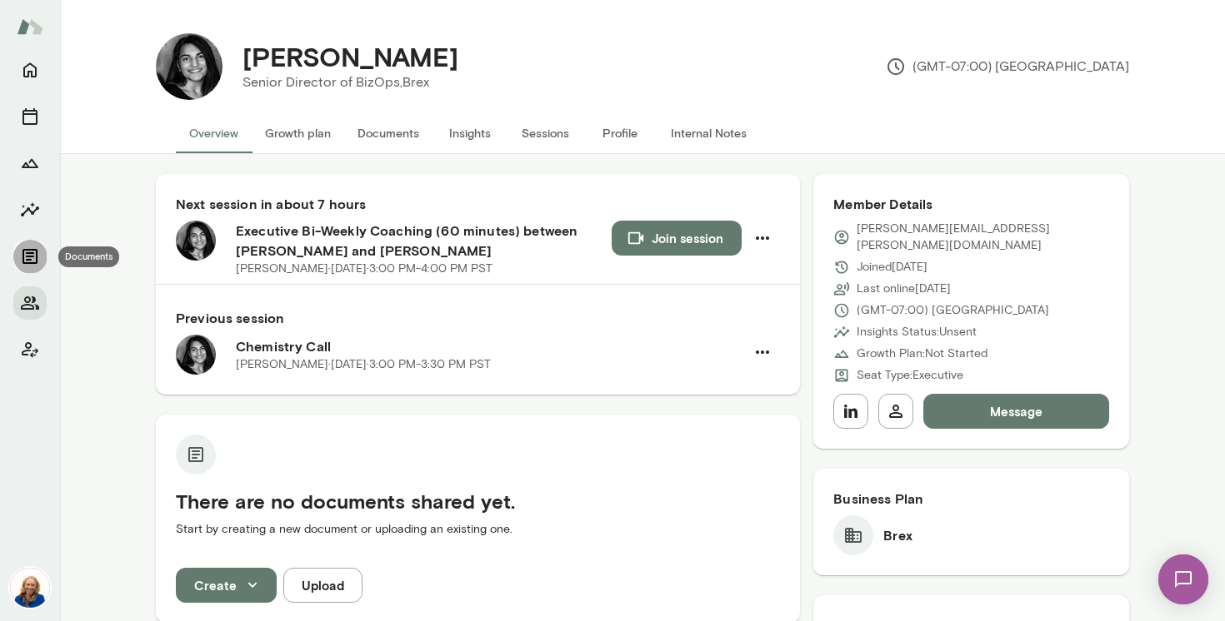
click at [24, 262] on icon "Documents" at bounding box center [29, 256] width 15 height 15
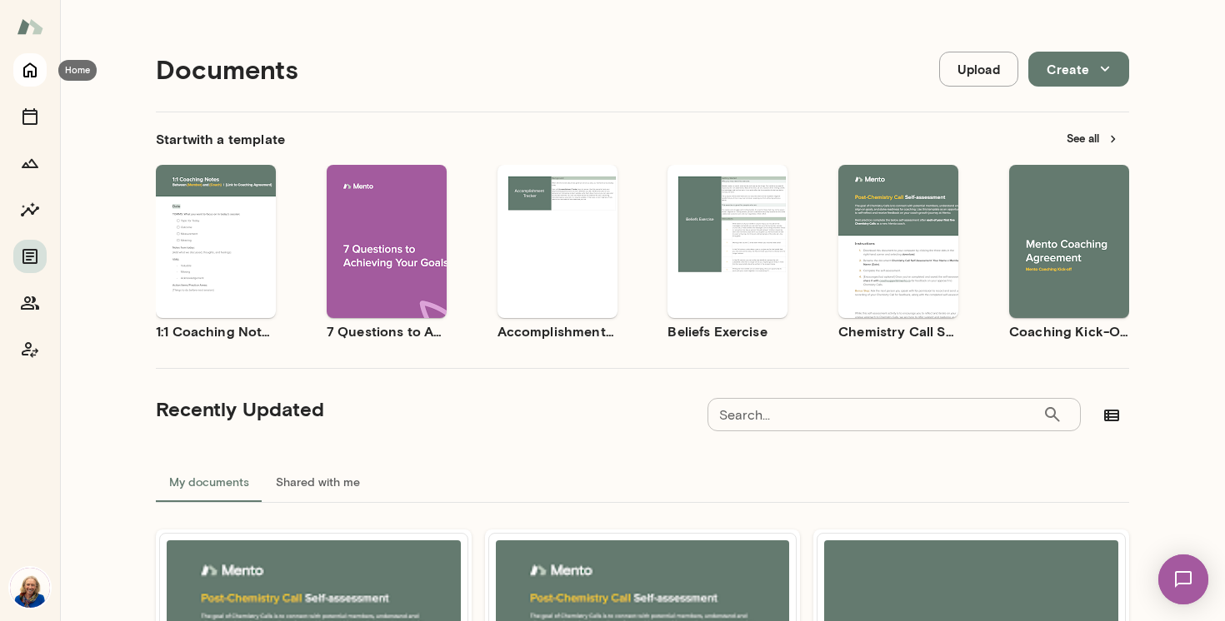
click at [25, 70] on icon "Home" at bounding box center [30, 70] width 20 height 20
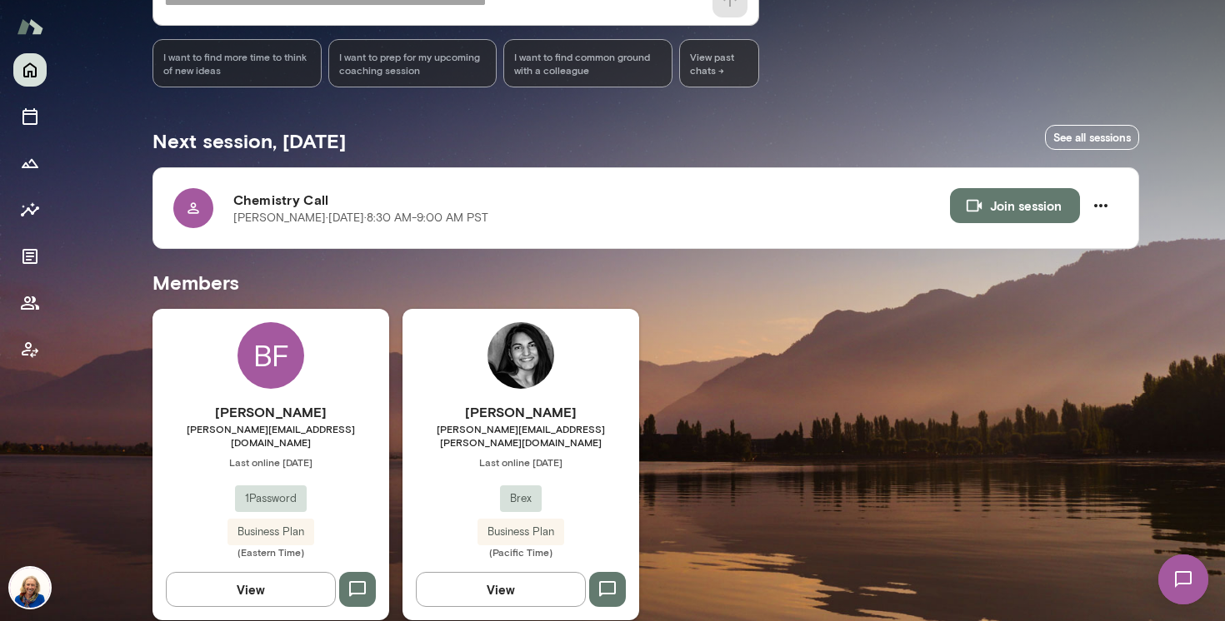
scroll to position [204, 0]
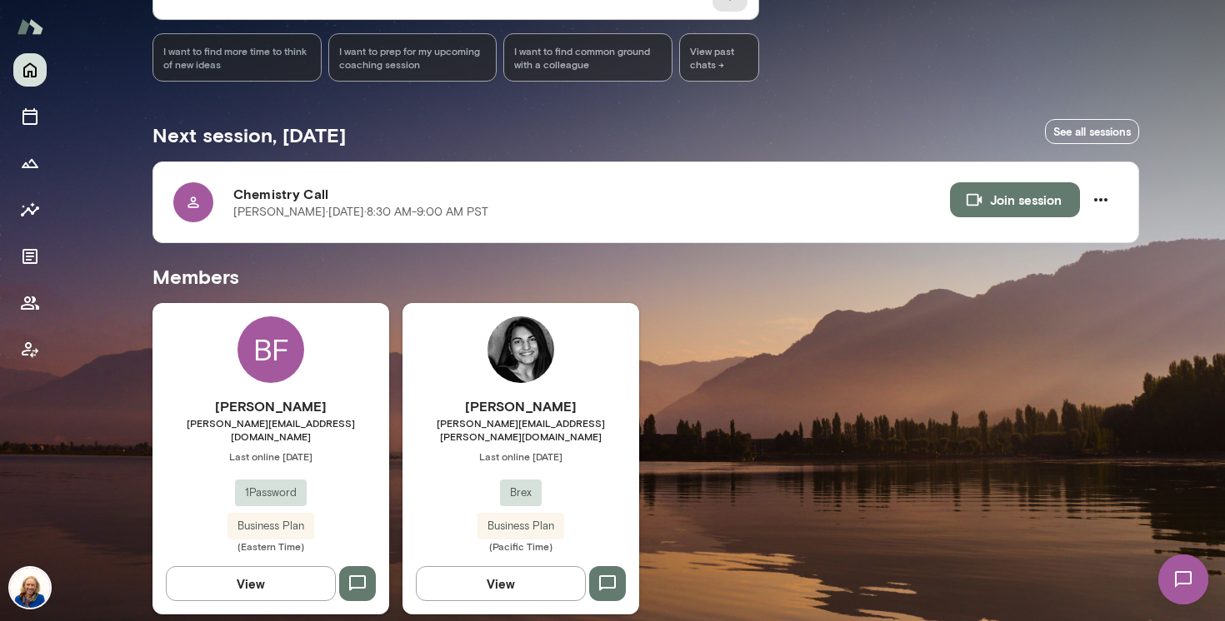
click at [586, 450] on span "Last online [DATE]" at bounding box center [520, 456] width 237 height 13
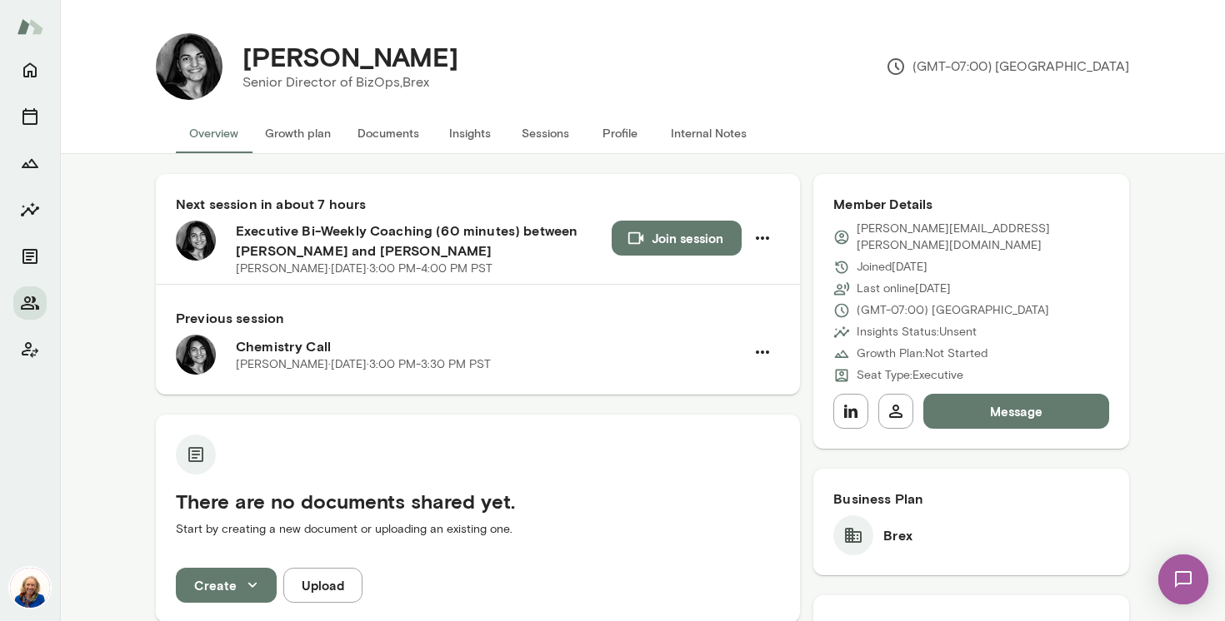
click at [400, 128] on button "Documents" at bounding box center [388, 133] width 88 height 40
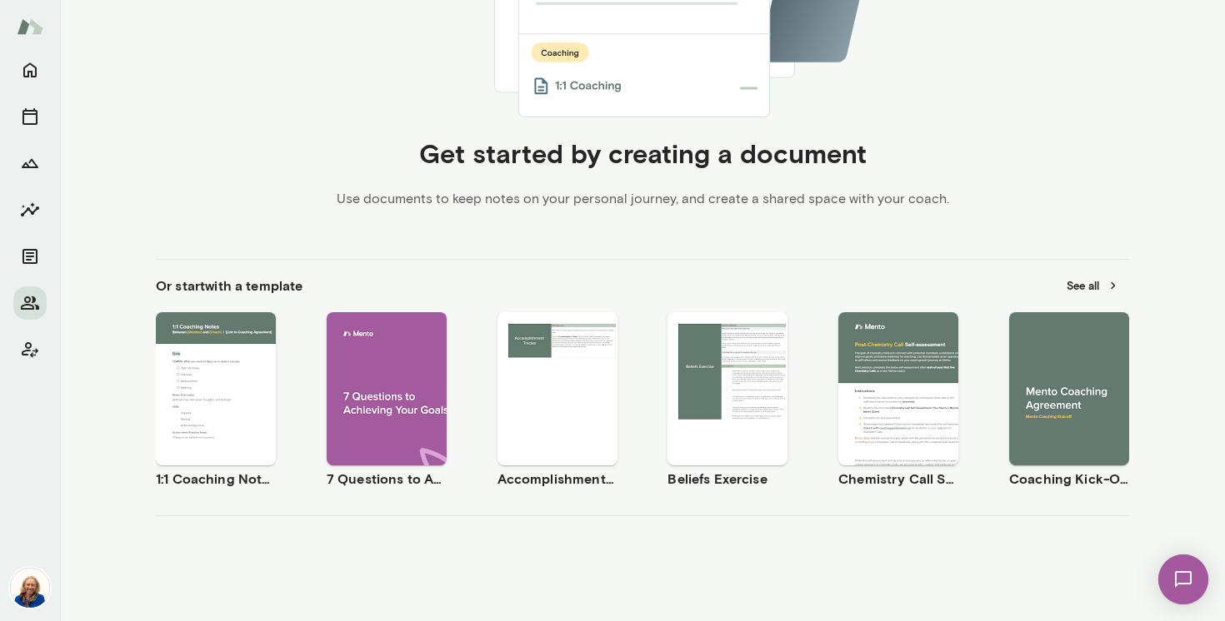
scroll to position [443, 0]
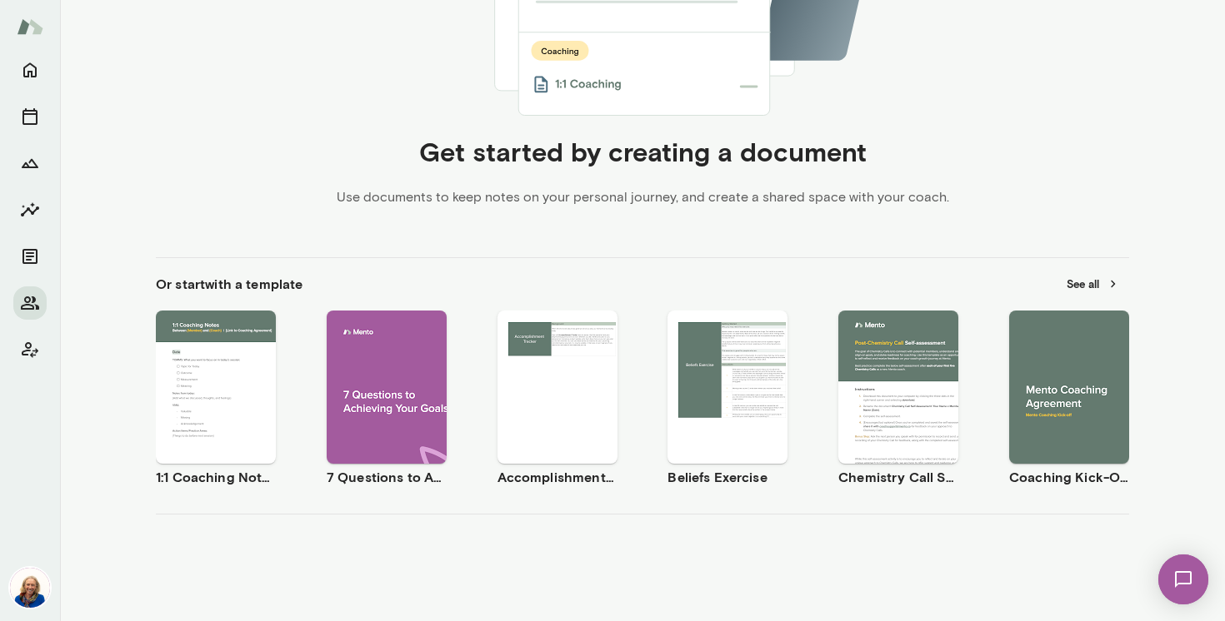
click at [1094, 285] on button "See all" at bounding box center [1092, 285] width 72 height 26
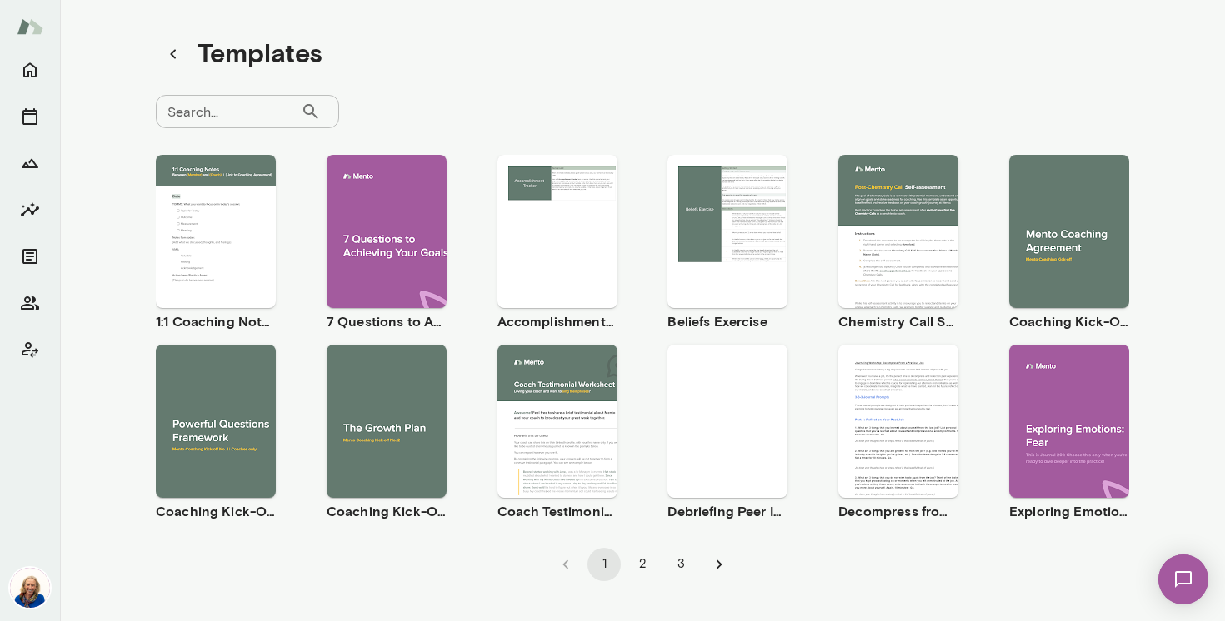
scroll to position [13, 0]
click at [1058, 281] on div "Use template Preview" at bounding box center [1069, 231] width 120 height 153
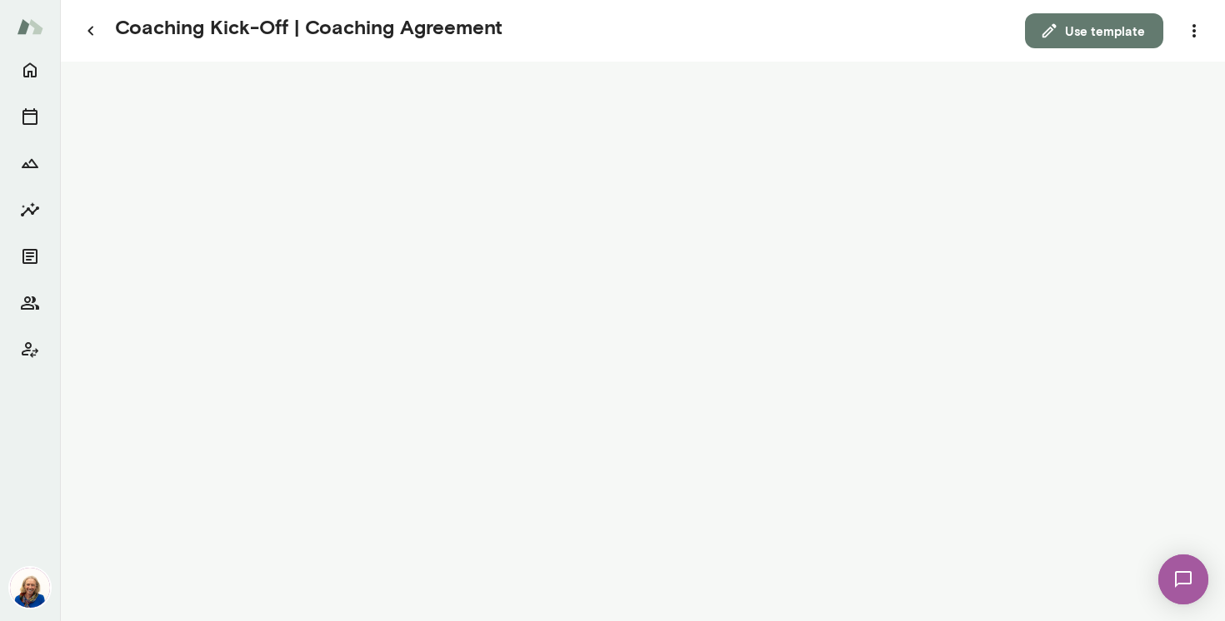
click at [1057, 32] on icon "button" at bounding box center [1049, 31] width 18 height 18
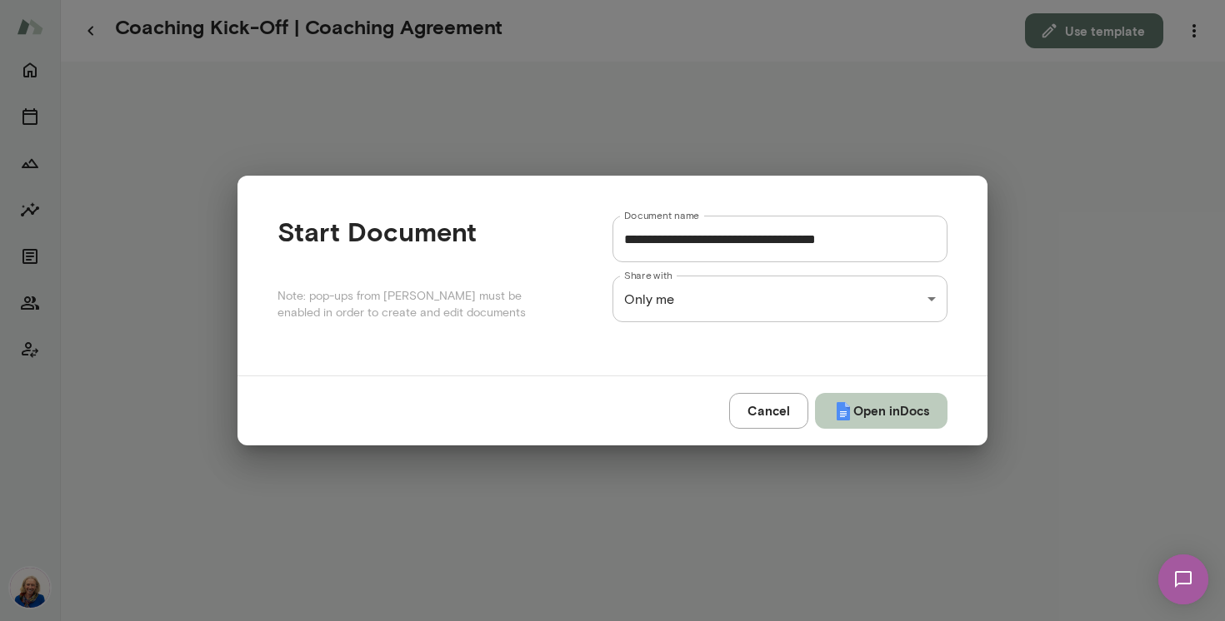
click at [868, 414] on button "Open in Docs" at bounding box center [881, 410] width 132 height 35
click at [853, 0] on div "**********" at bounding box center [612, 0] width 1225 height 0
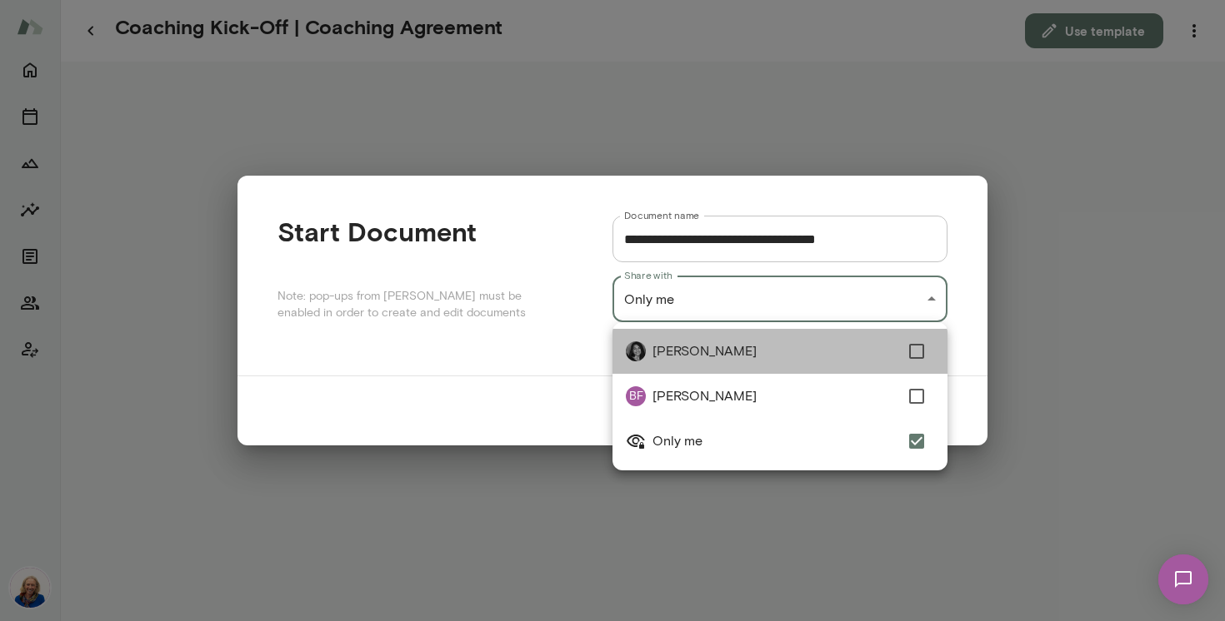
click at [857, 350] on span "[PERSON_NAME]" at bounding box center [775, 352] width 247 height 20
type input "**********"
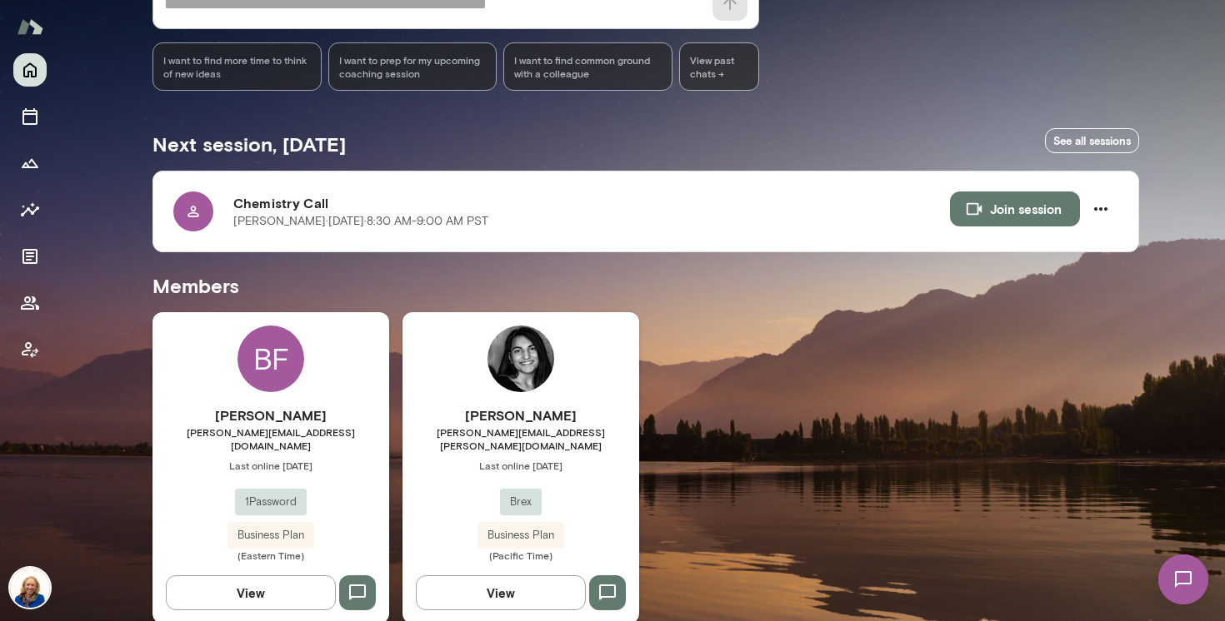
scroll to position [204, 0]
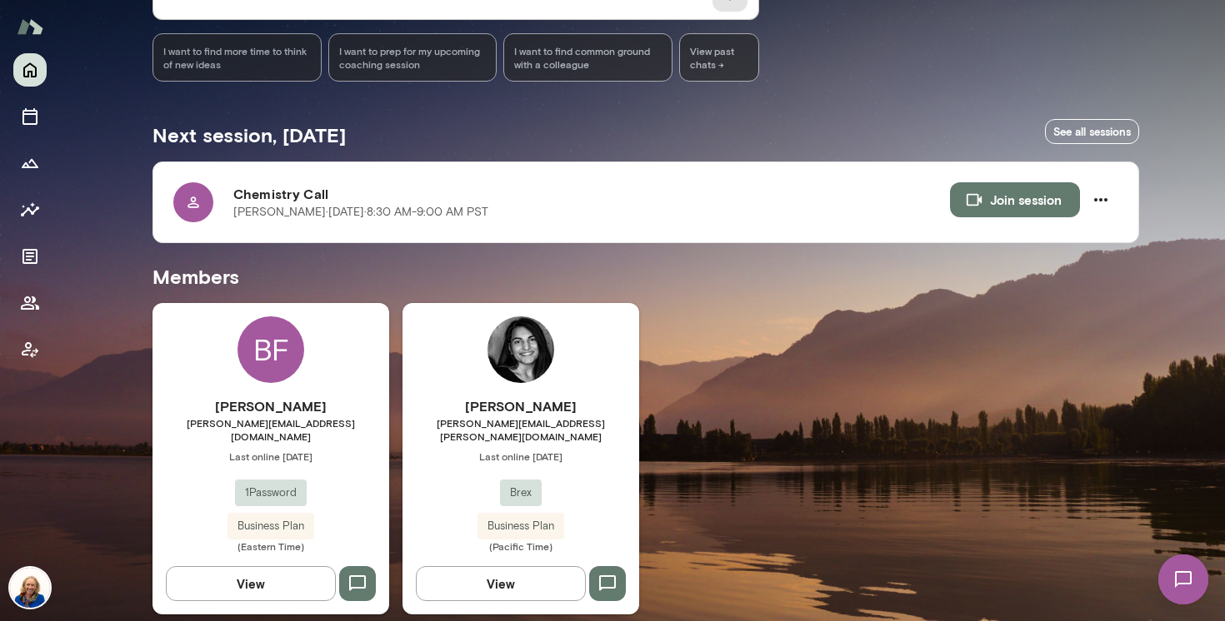
click at [347, 459] on div "[PERSON_NAME] [PERSON_NAME][EMAIL_ADDRESS][DOMAIN_NAME] Last online [DATE] 1Pas…" at bounding box center [270, 475] width 237 height 157
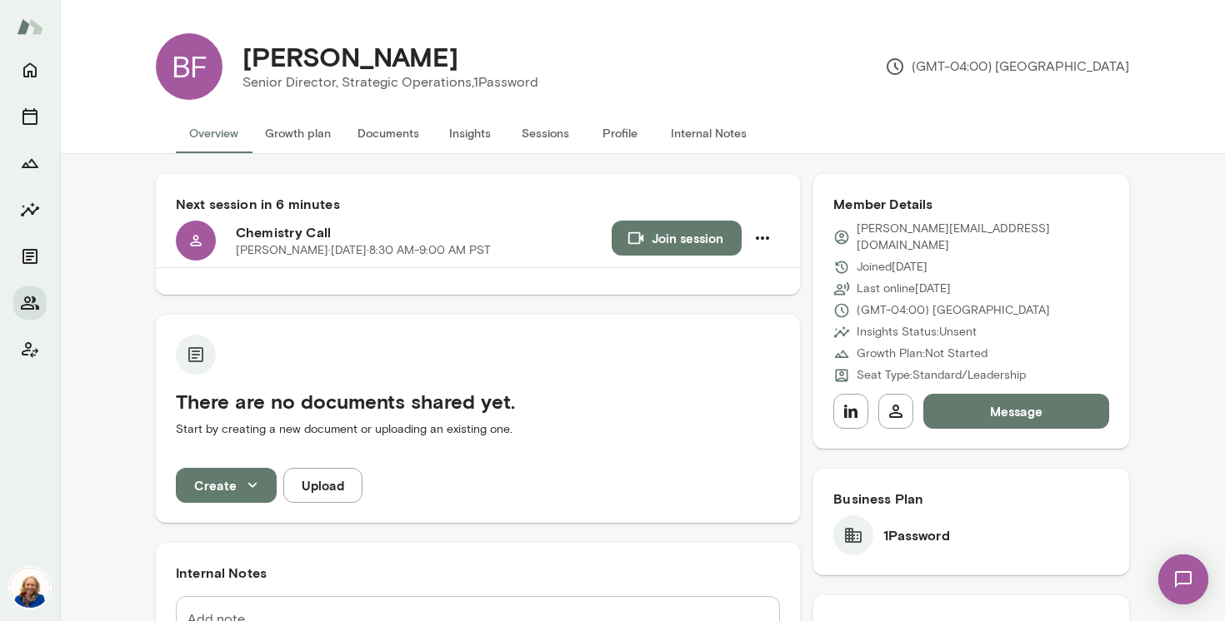
click at [650, 219] on div "Next session in 6 minutes Chemistry Call [PERSON_NAME][DATE] · 8:30 AM-9:00 AM …" at bounding box center [478, 234] width 644 height 121
click at [649, 236] on button "Join session" at bounding box center [676, 238] width 130 height 35
